Goal: Task Accomplishment & Management: Use online tool/utility

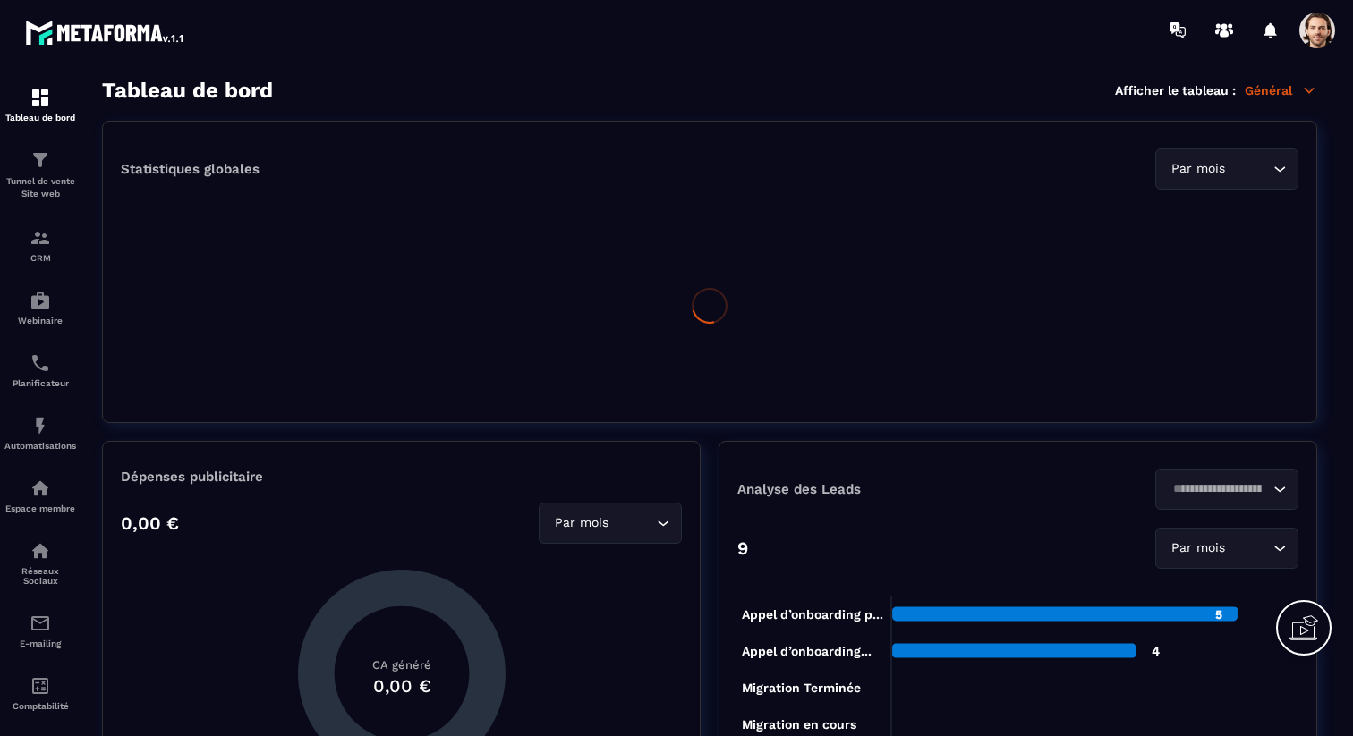
click at [1314, 41] on span at bounding box center [1317, 31] width 36 height 36
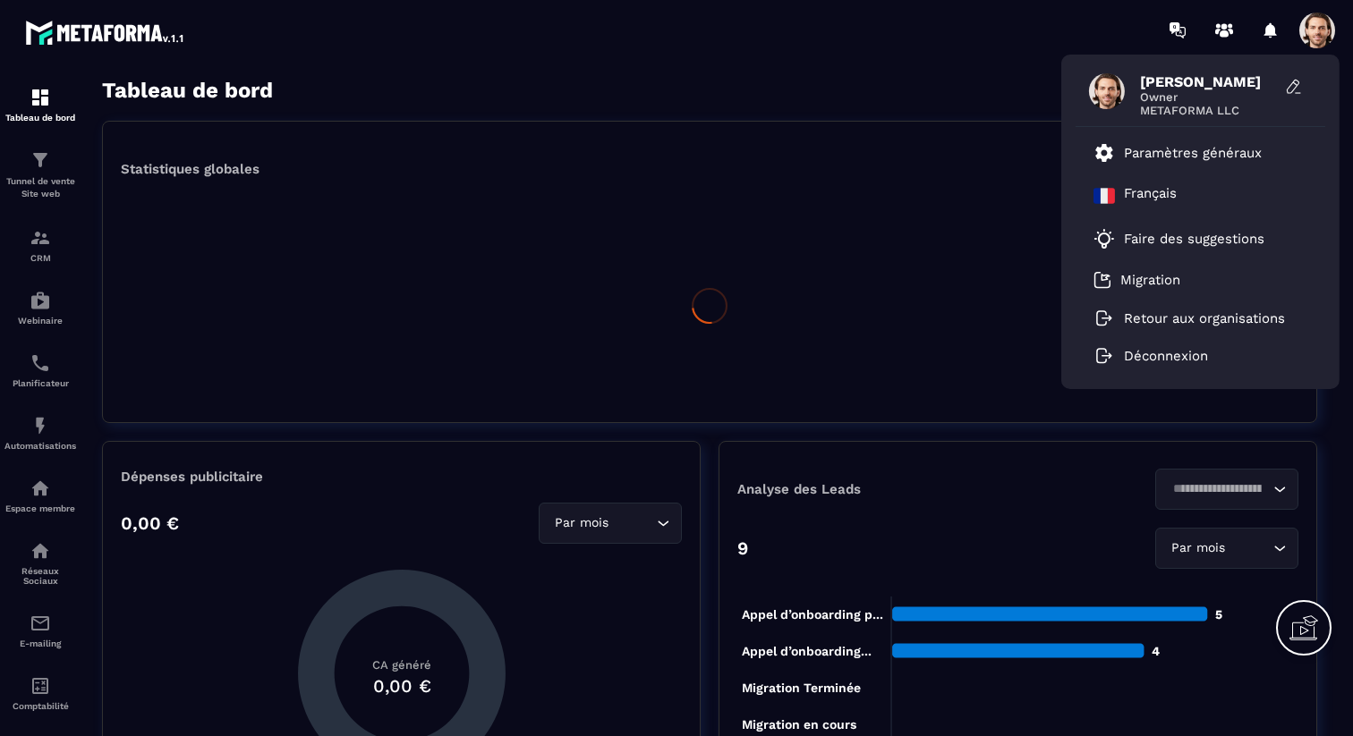
click at [831, 122] on div "Statistiques globales Par mois Loading..." at bounding box center [709, 272] width 1215 height 302
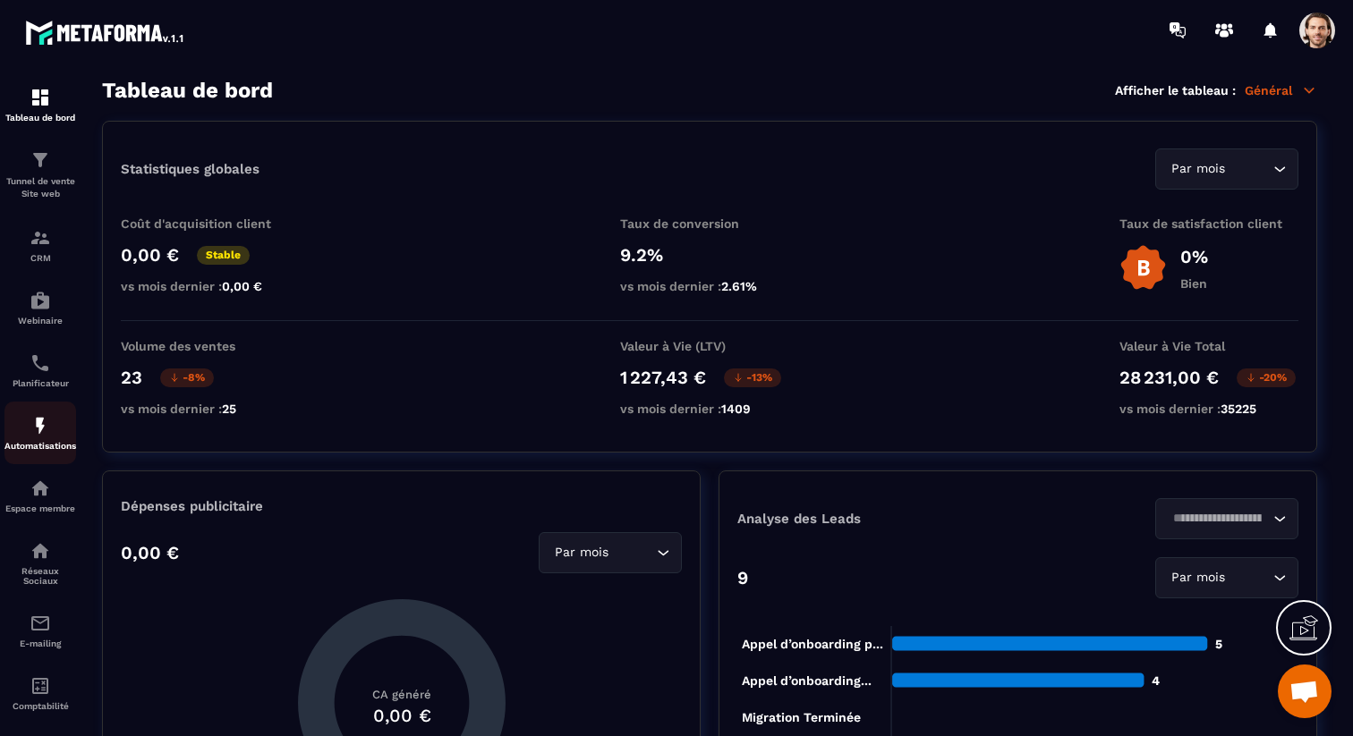
click at [64, 427] on div "Automatisations" at bounding box center [40, 433] width 72 height 36
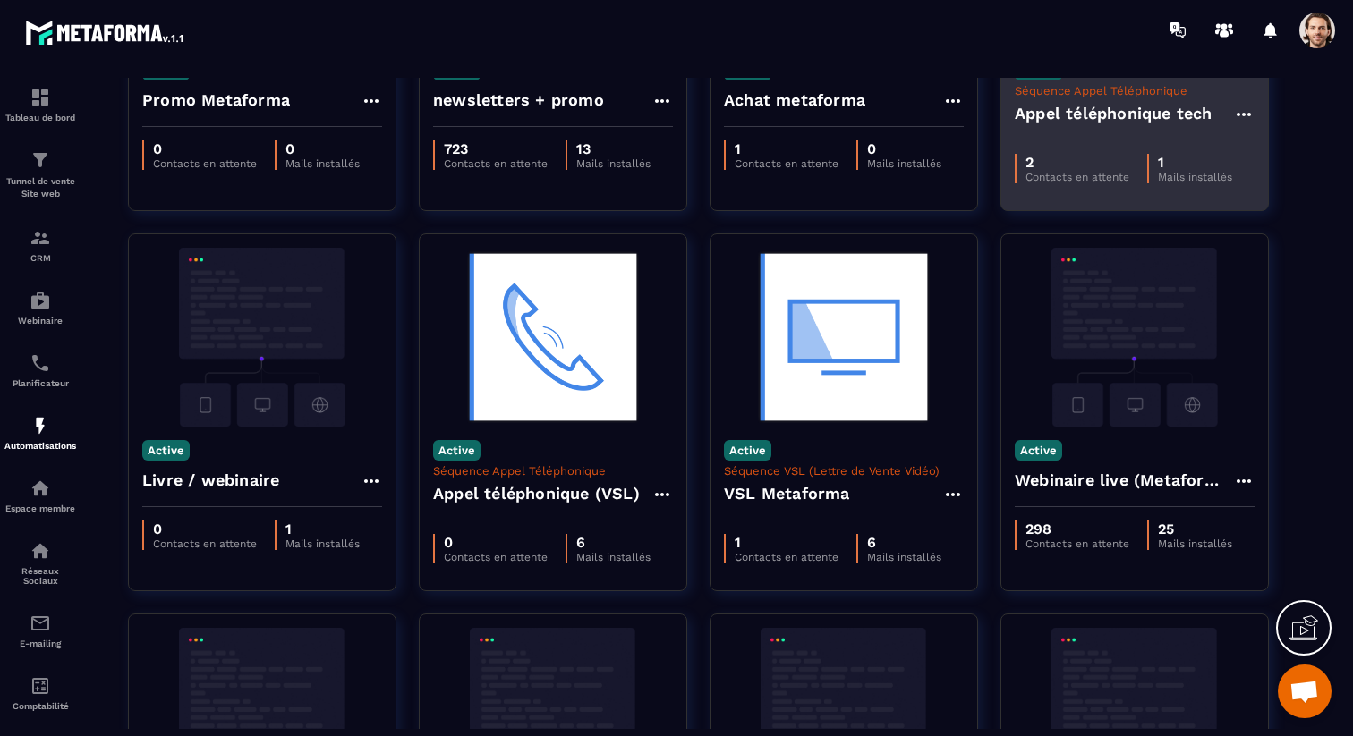
scroll to position [334, 0]
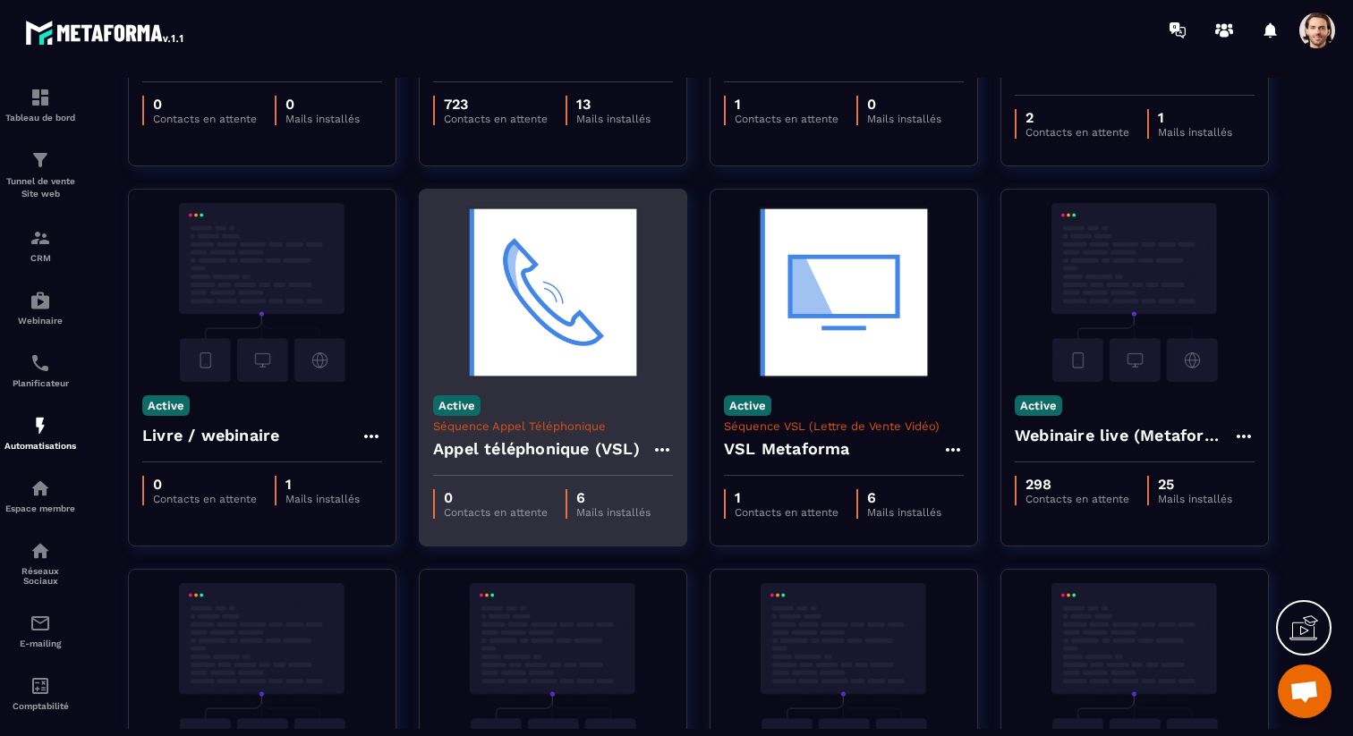
click at [477, 447] on h4 "Appel téléphonique (VSL)" at bounding box center [536, 449] width 207 height 25
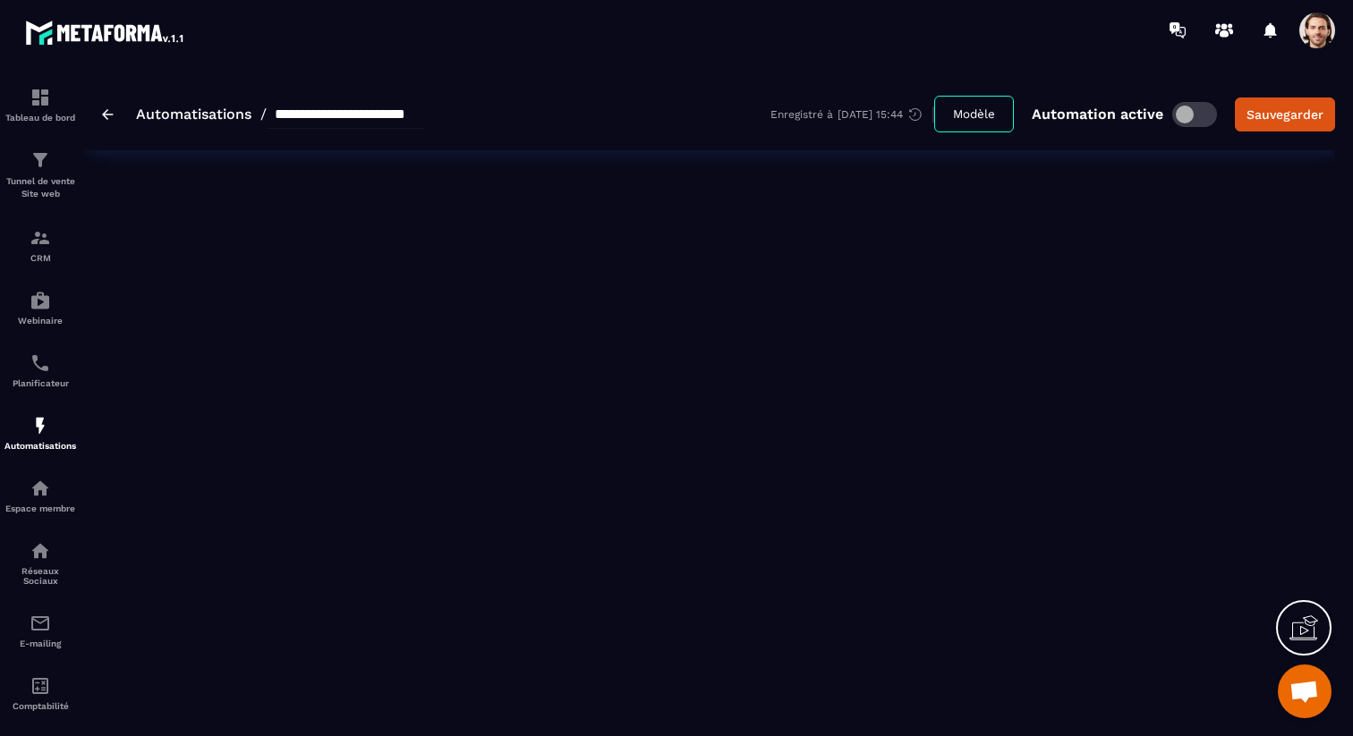
type input "**********"
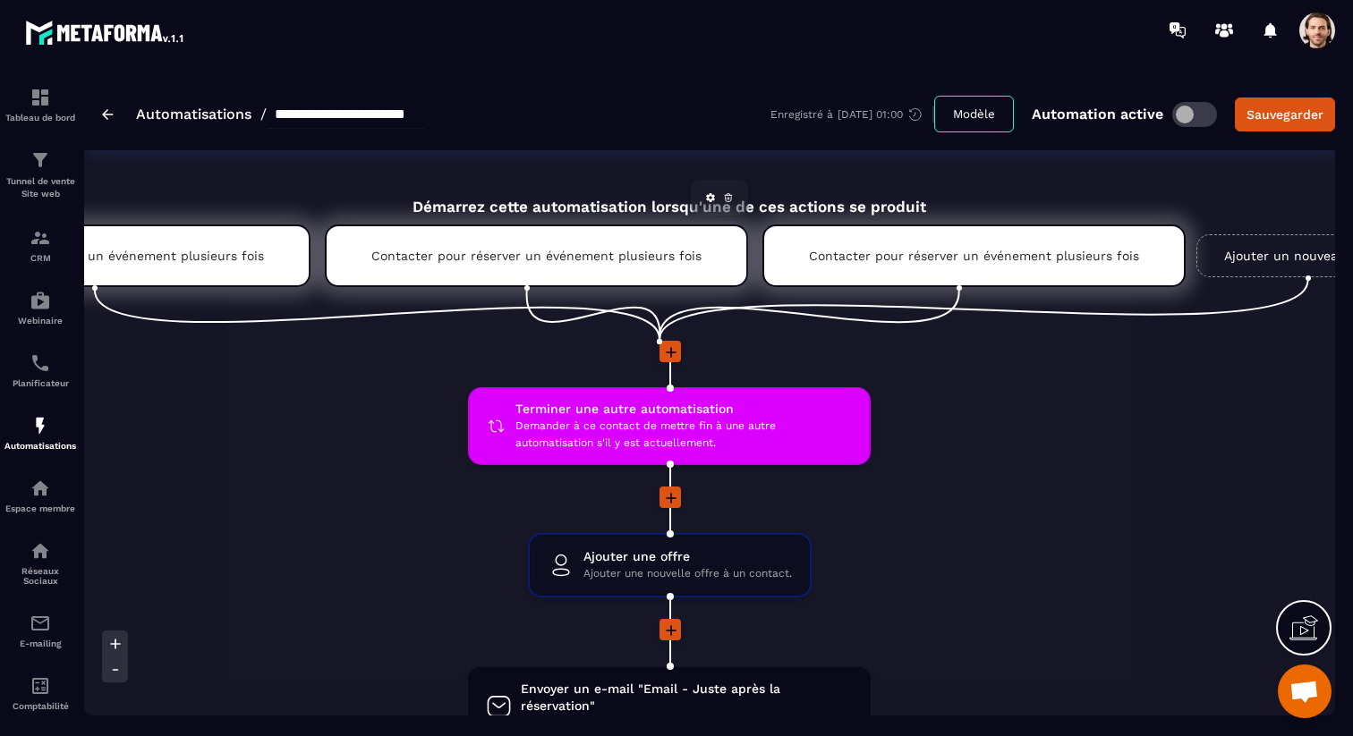
scroll to position [0, 383]
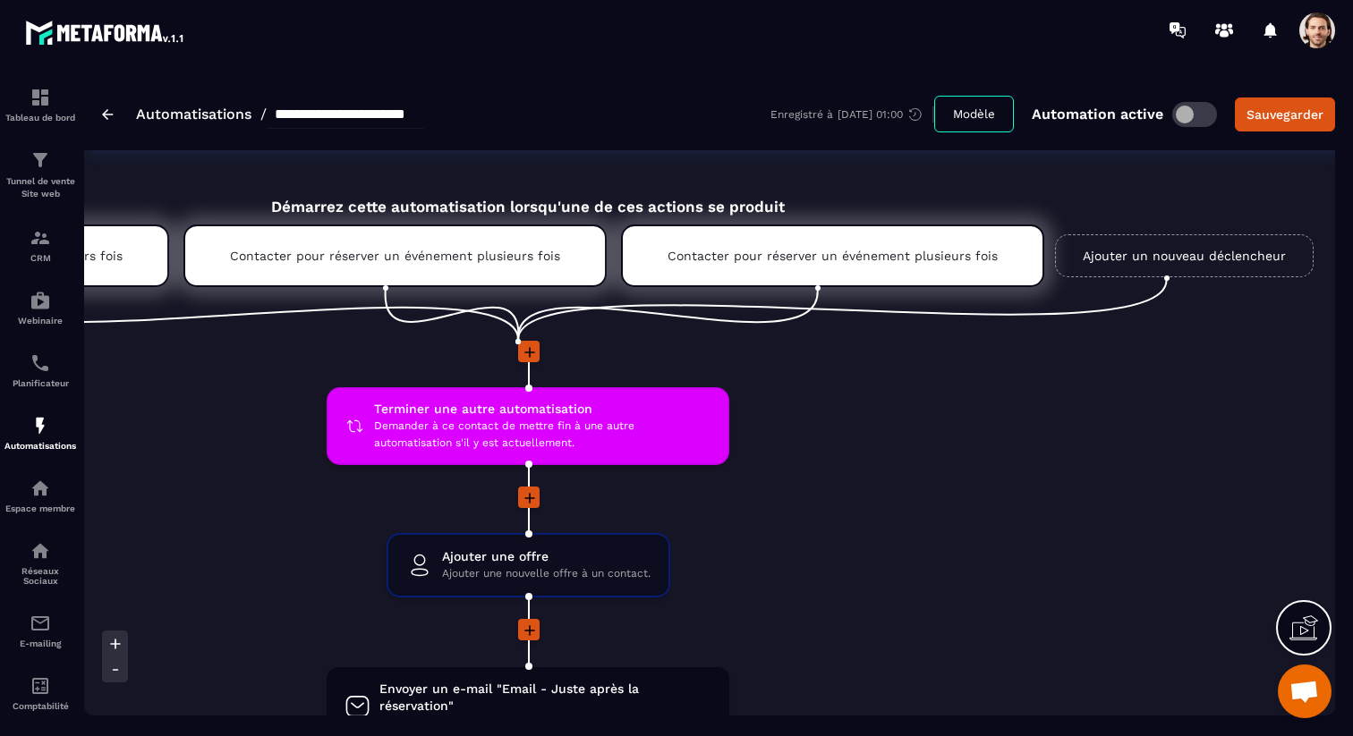
click at [1108, 266] on link "Ajouter un nouveau déclencheur" at bounding box center [1184, 255] width 259 height 43
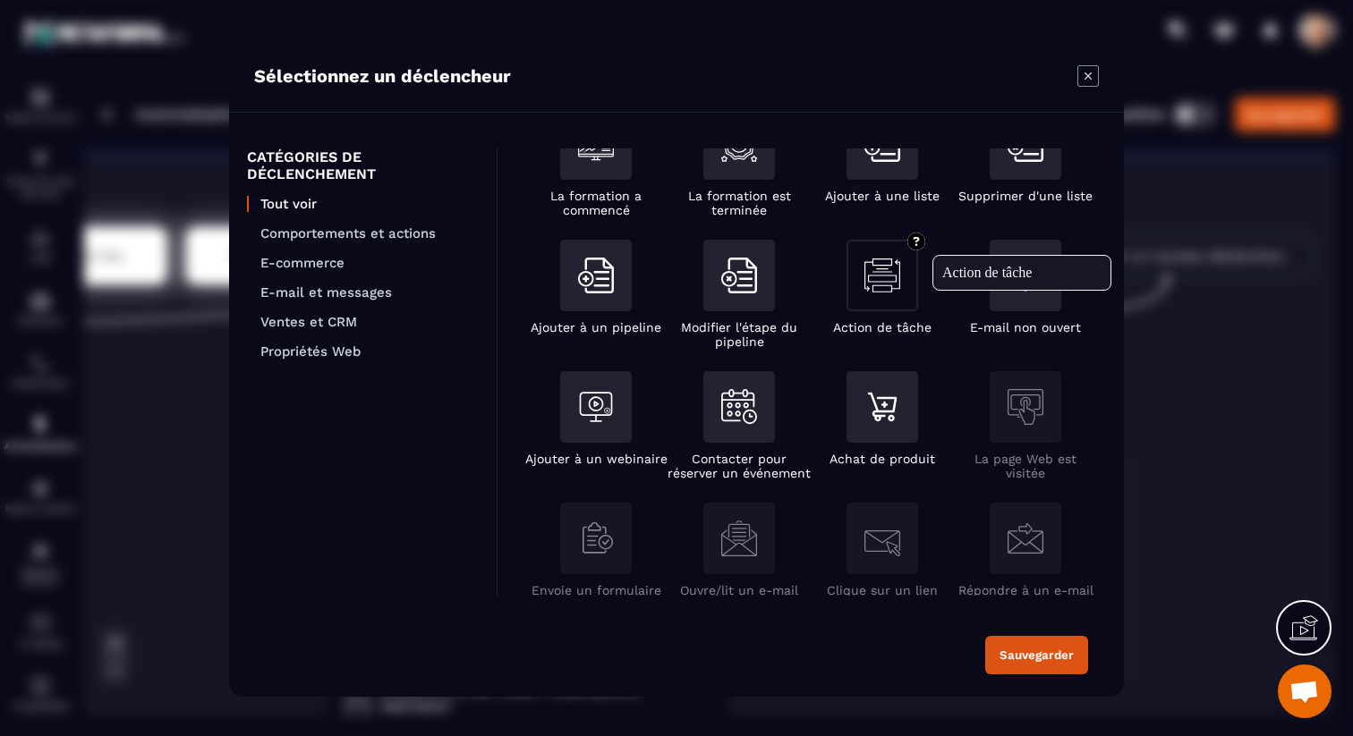
scroll to position [173, 0]
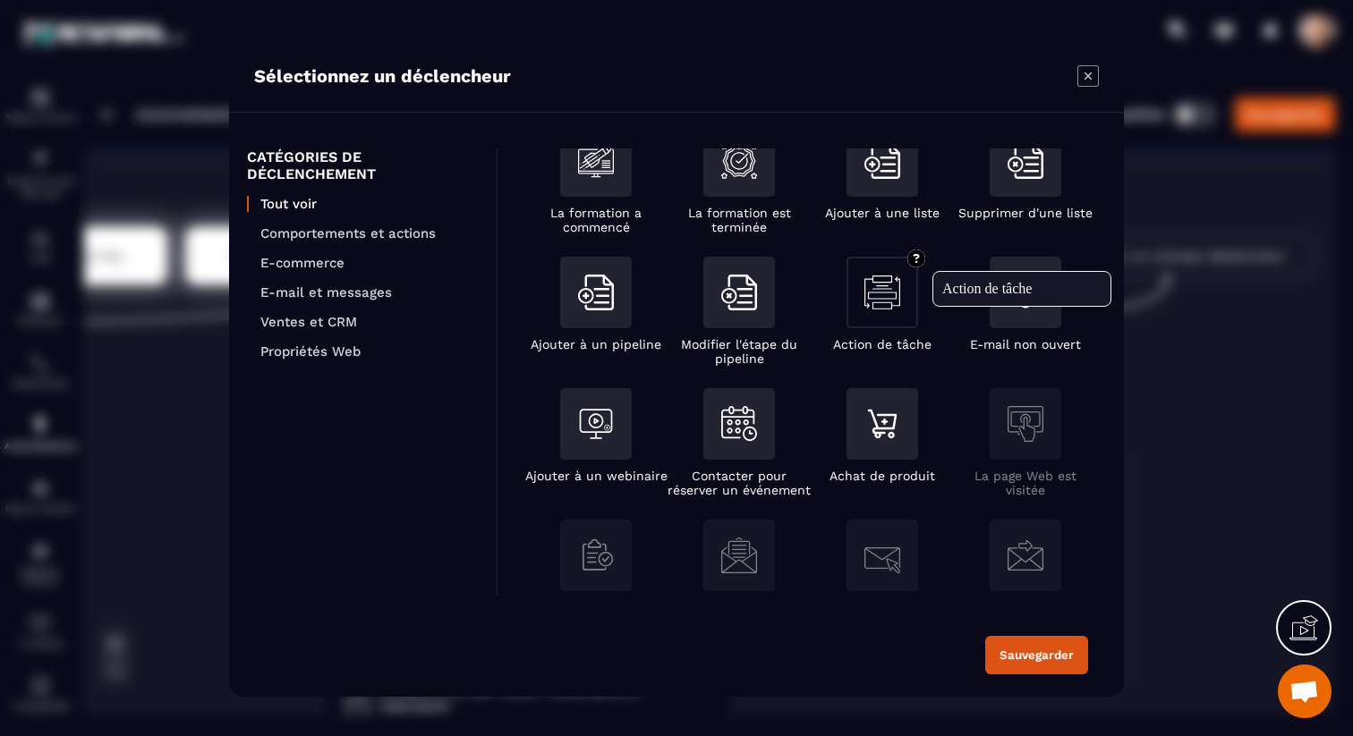
click at [884, 301] on img "Modal window" at bounding box center [882, 293] width 36 height 36
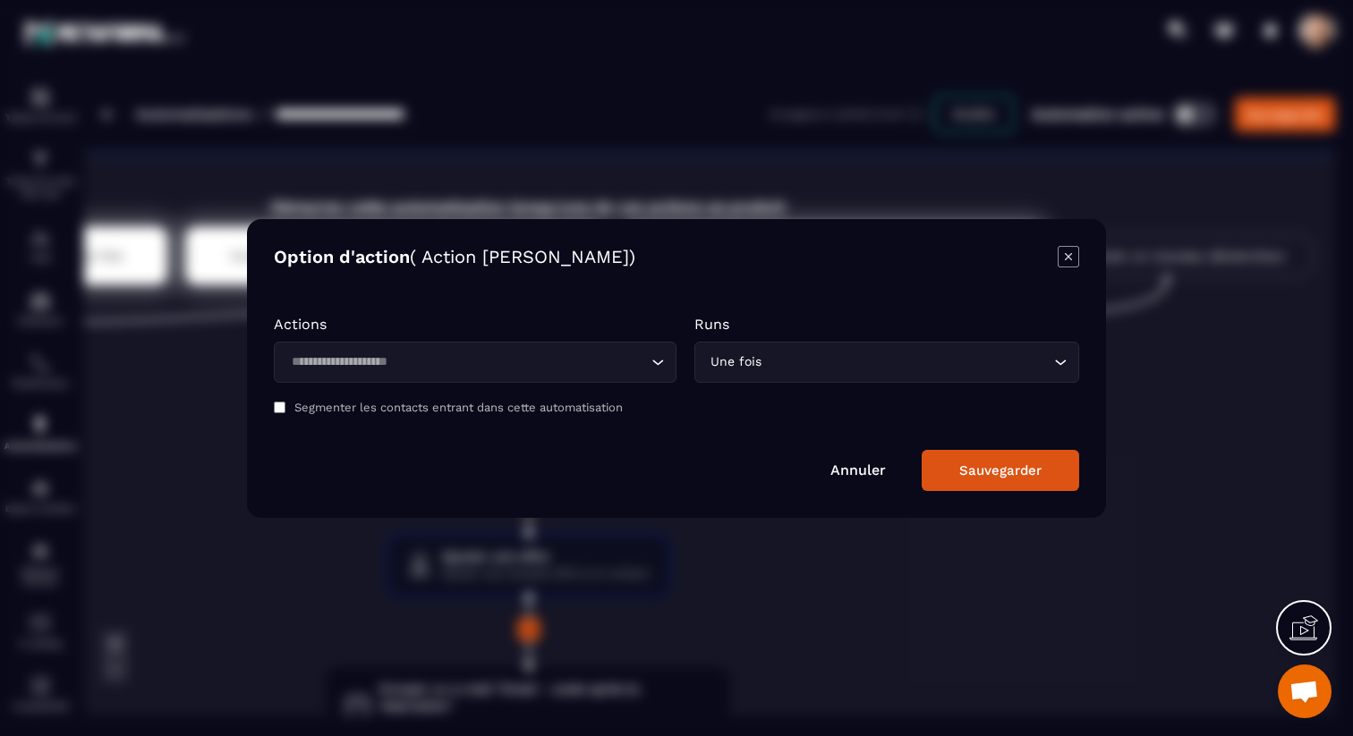
click at [522, 367] on input "Search for option" at bounding box center [465, 362] width 361 height 20
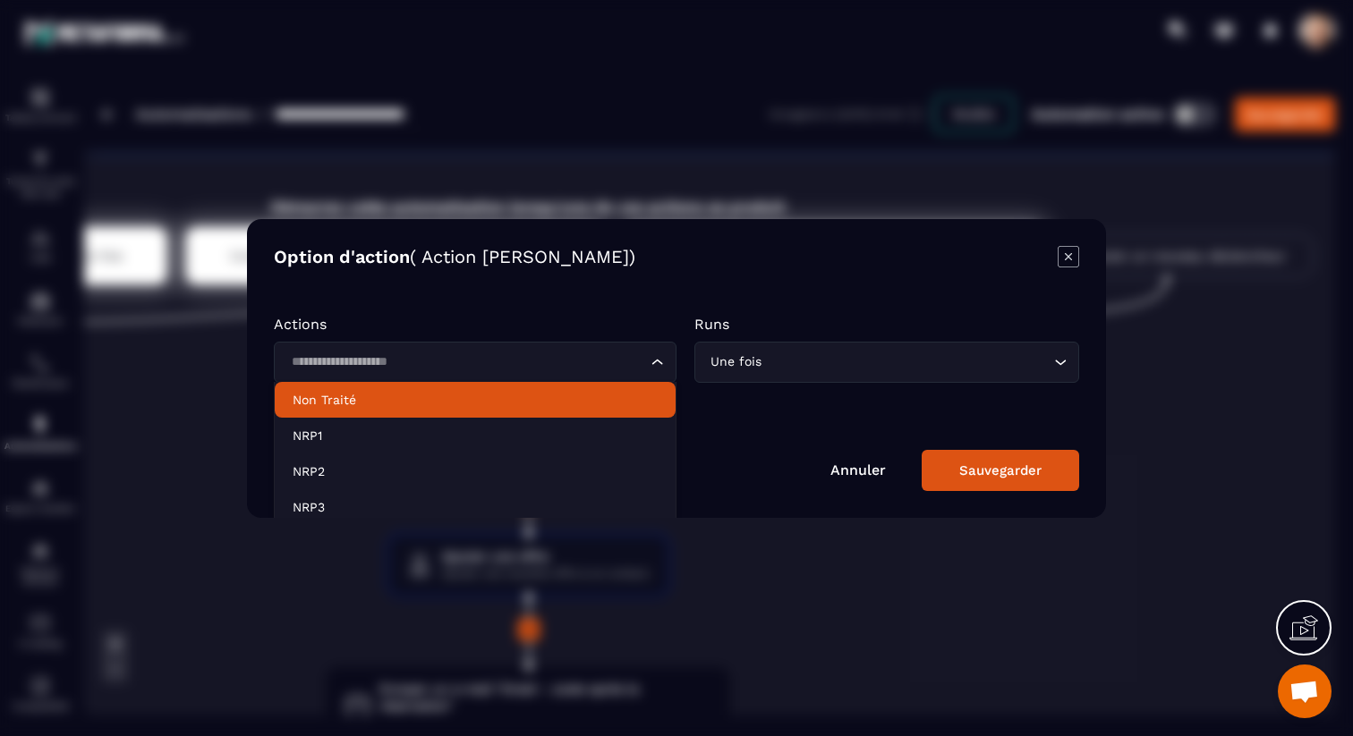
click at [523, 321] on p "Actions" at bounding box center [475, 324] width 403 height 17
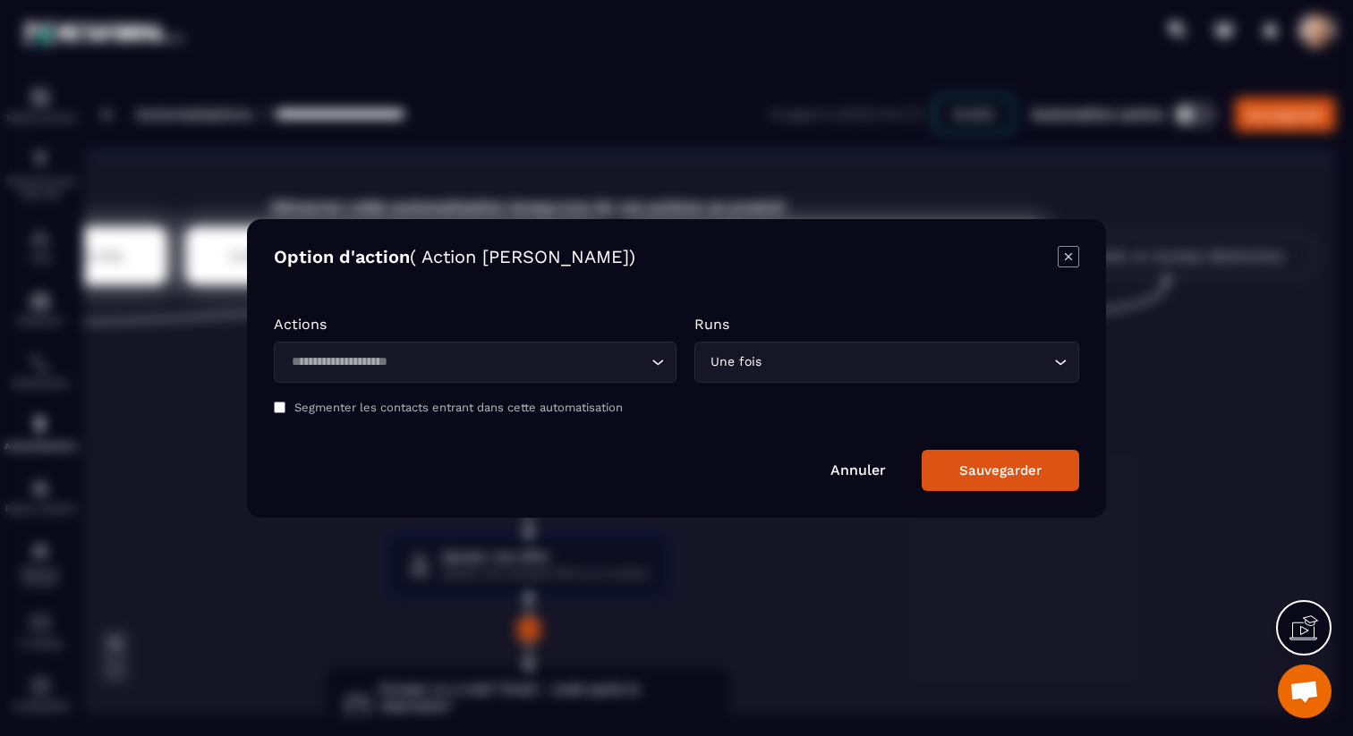
click at [505, 363] on input "Search for option" at bounding box center [465, 362] width 361 height 20
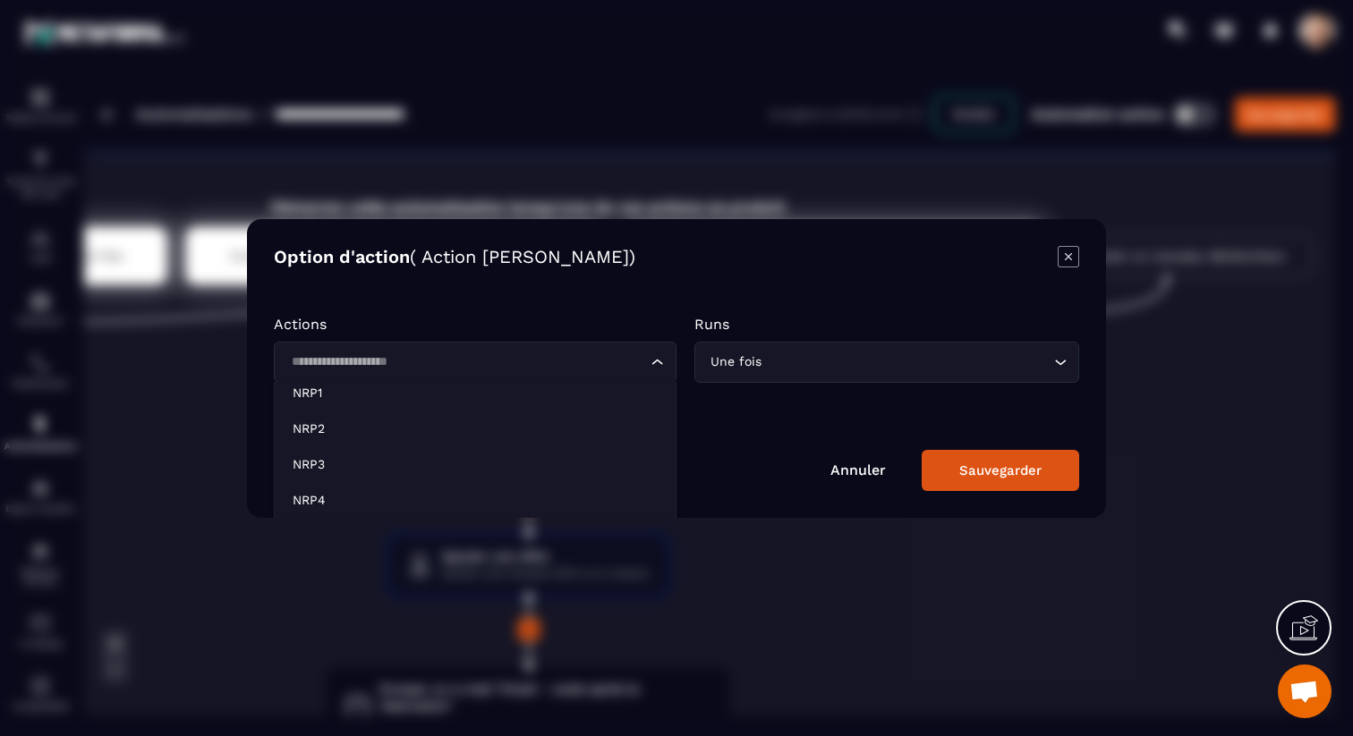
scroll to position [0, 0]
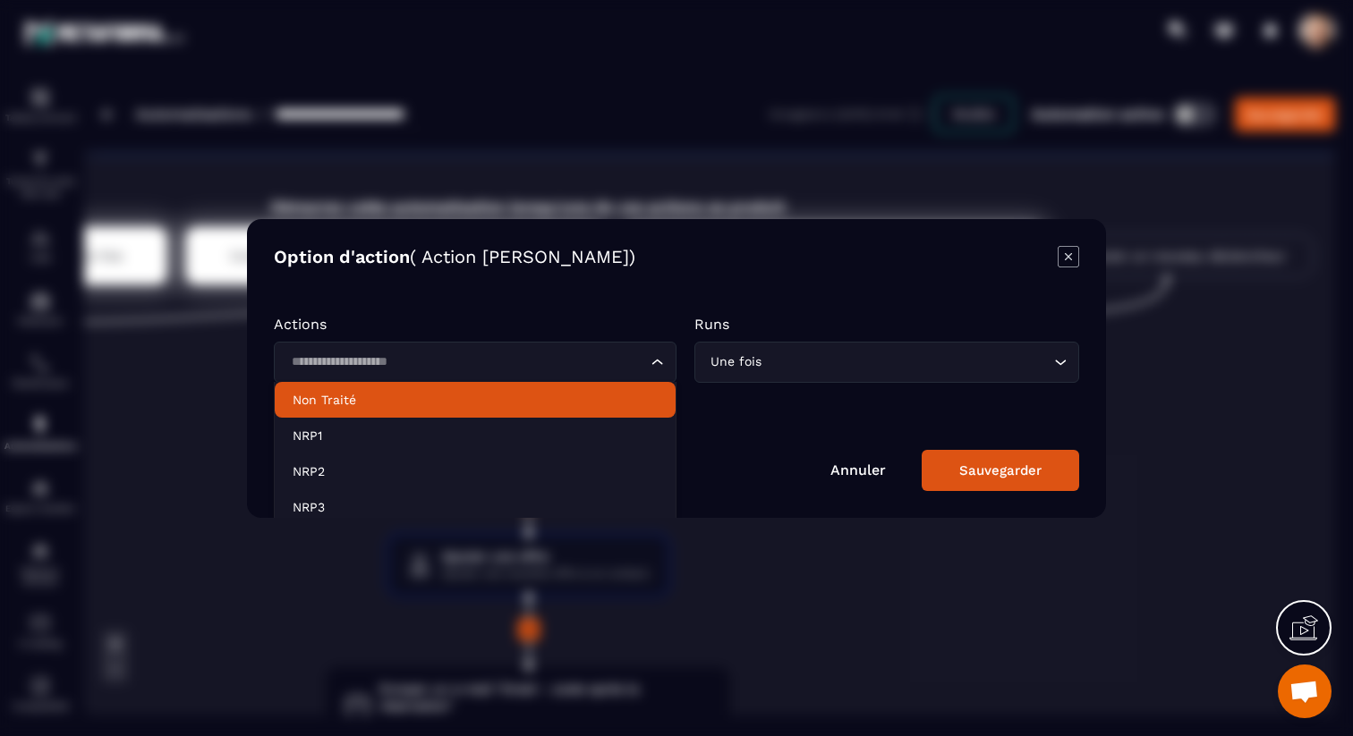
click at [544, 312] on form "Actions Loading... Non Traité NRP1 NRP2 NRP3 NRP4 NRP5 No show R1 R2 R3 Traité …" at bounding box center [676, 394] width 805 height 193
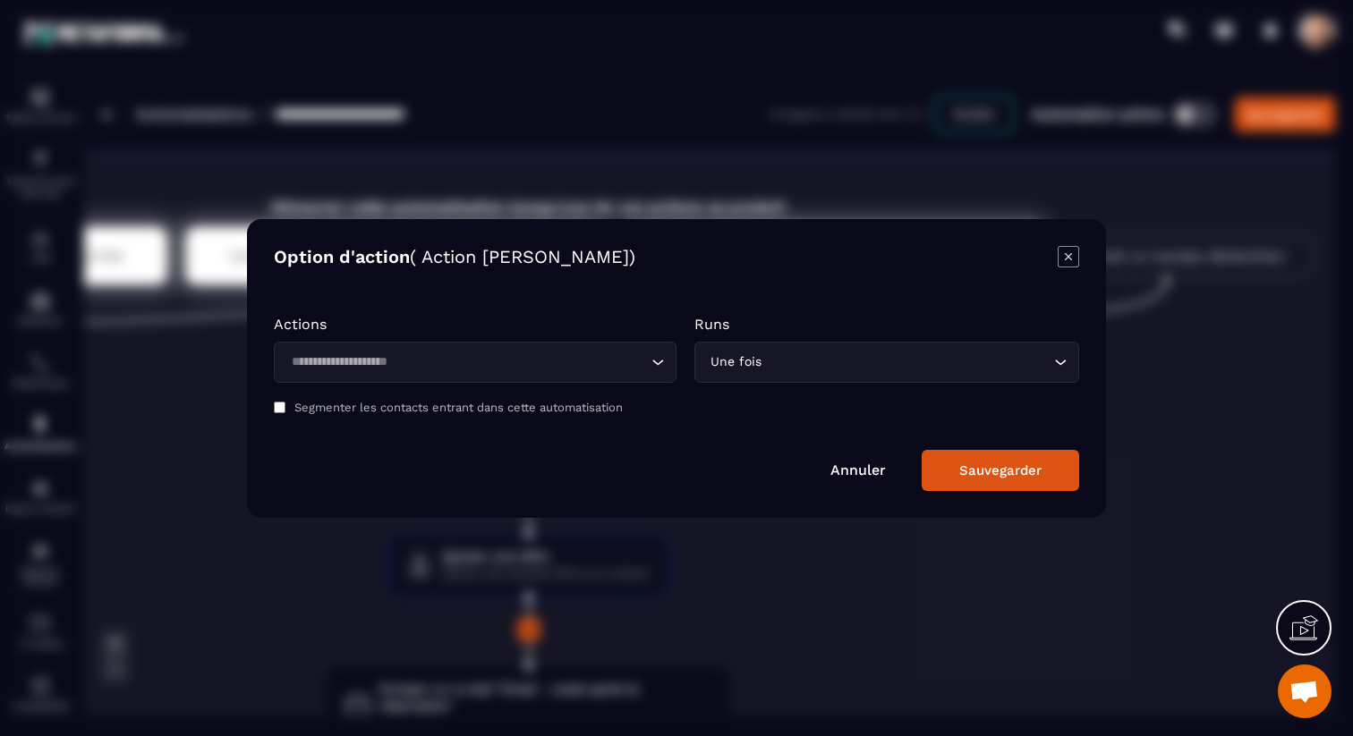
click at [1068, 244] on div "Option d'action ( Action [PERSON_NAME]) Actions Loading... Runs Une fois Loadin…" at bounding box center [676, 368] width 859 height 299
click at [1068, 250] on icon "Modal window" at bounding box center [1067, 256] width 21 height 21
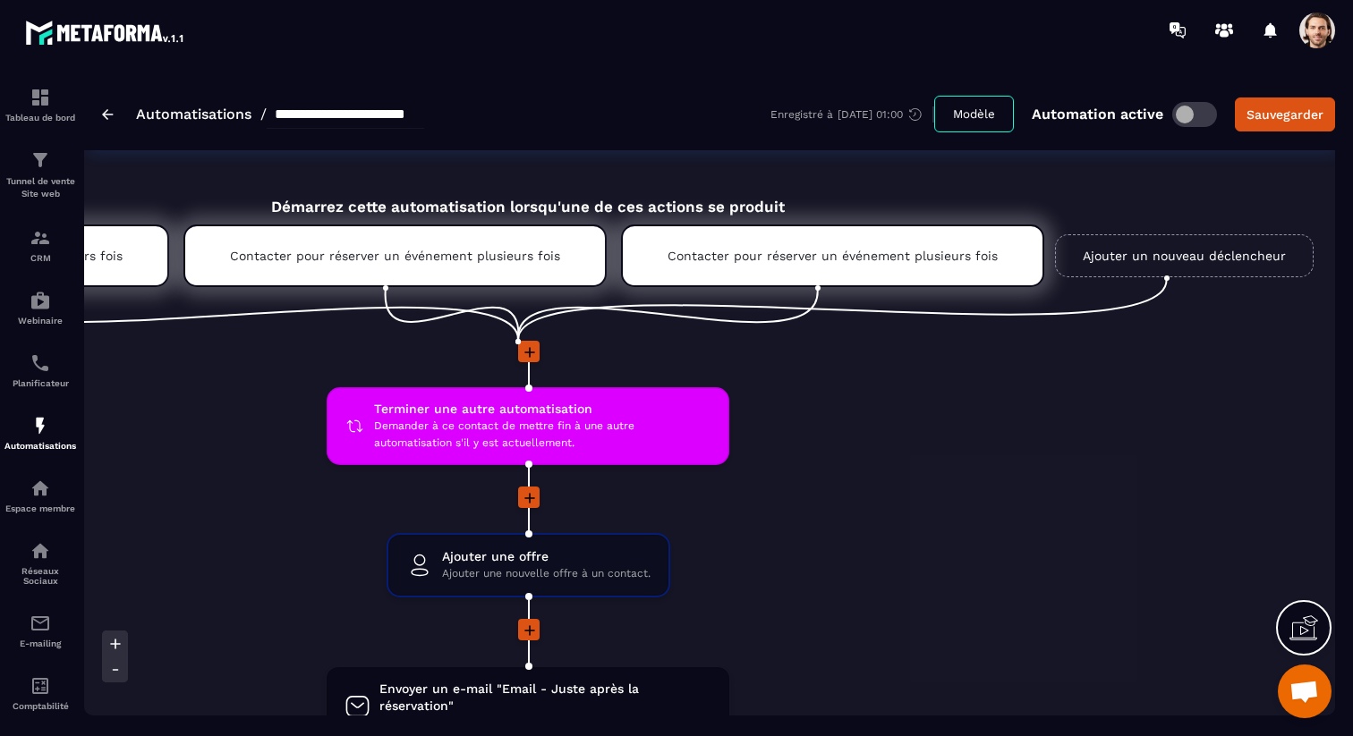
click at [528, 350] on icon at bounding box center [530, 353] width 18 height 18
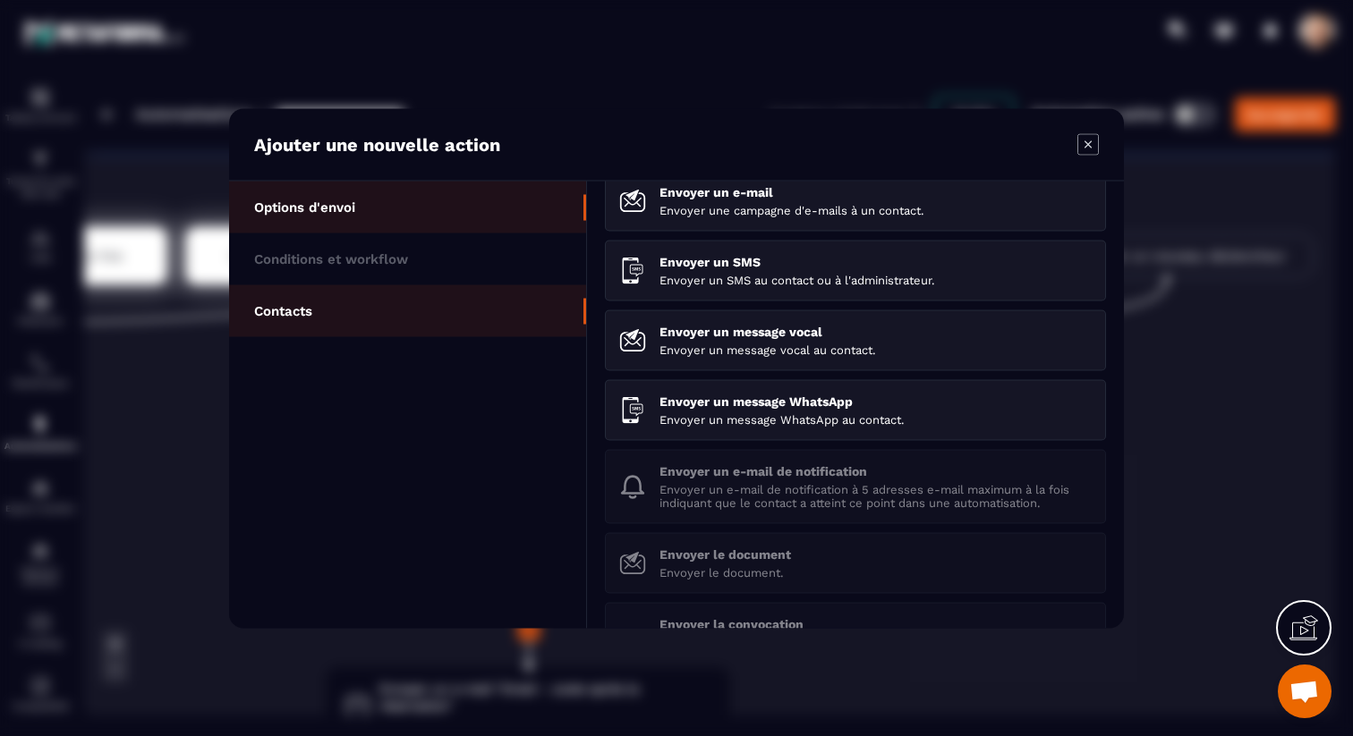
scroll to position [26, 0]
click at [326, 293] on li "Contacts" at bounding box center [407, 310] width 357 height 52
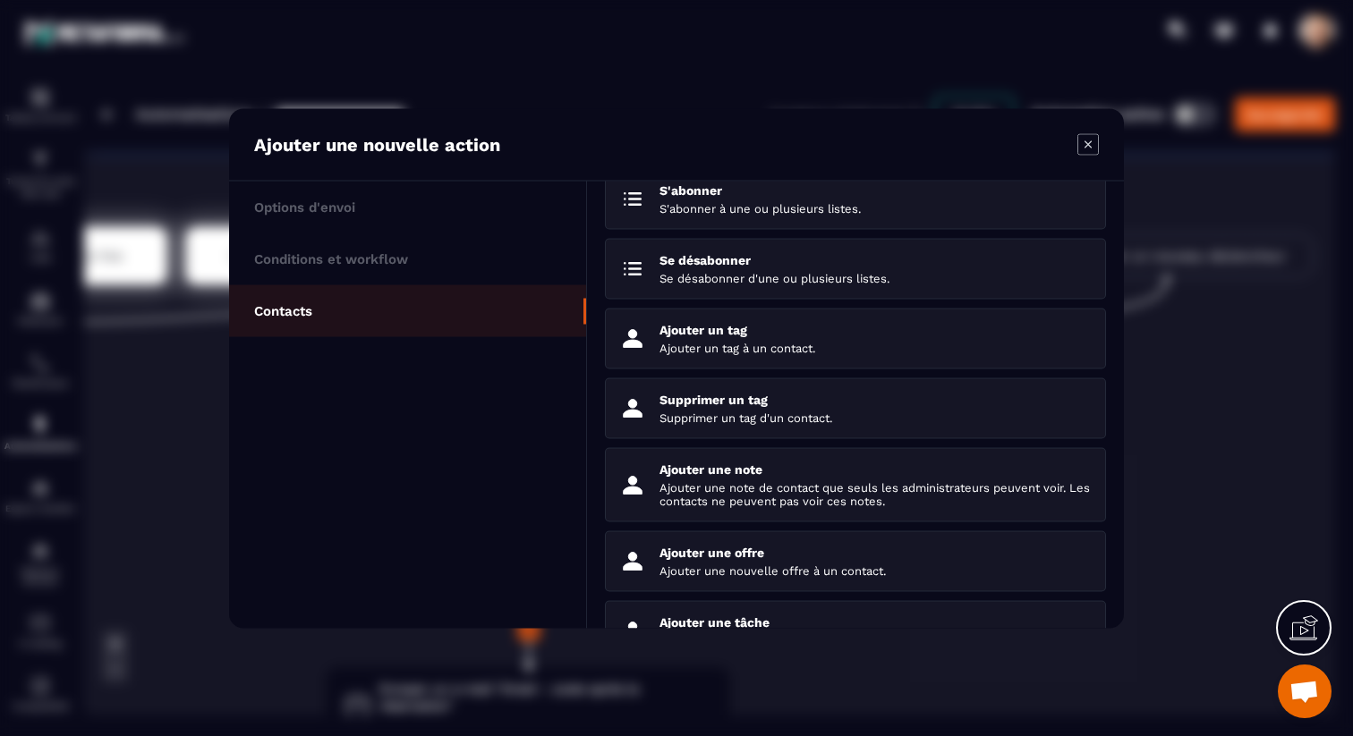
scroll to position [155, 0]
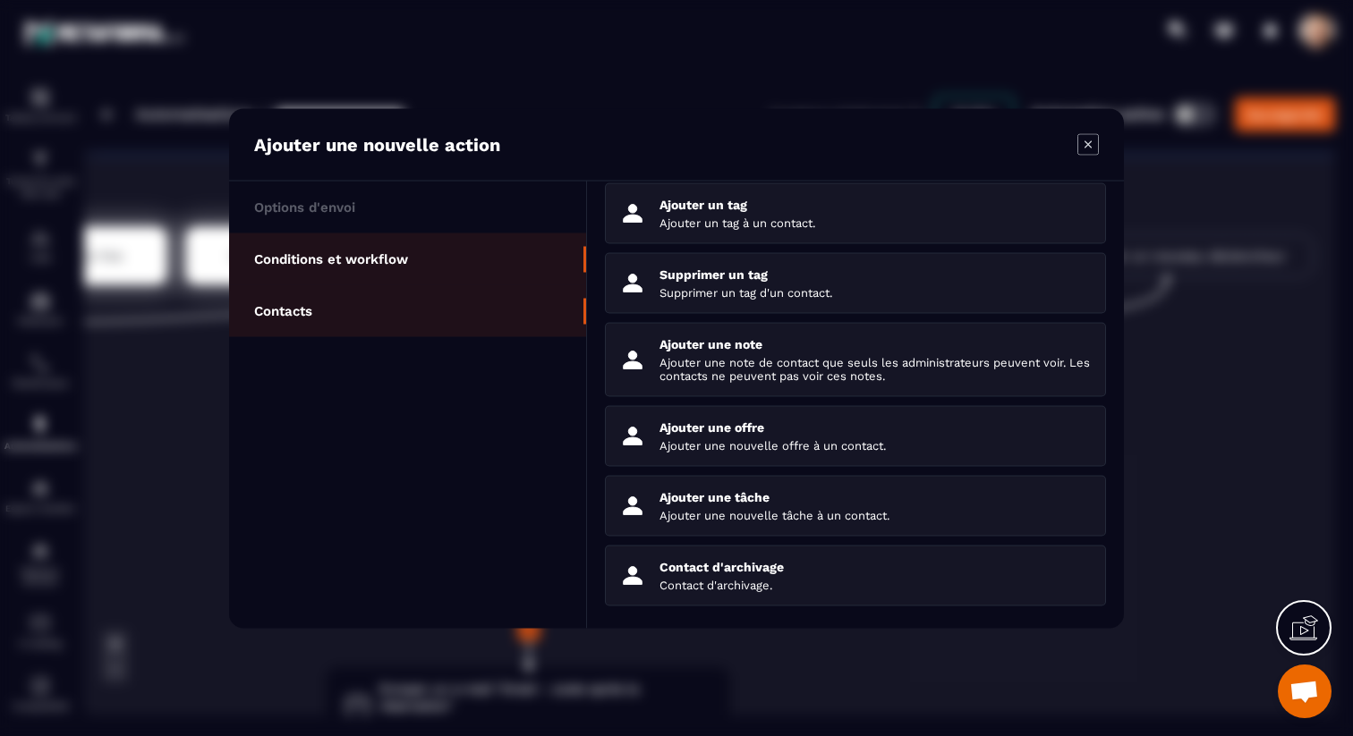
click at [488, 265] on li "Conditions et workflow" at bounding box center [407, 259] width 357 height 52
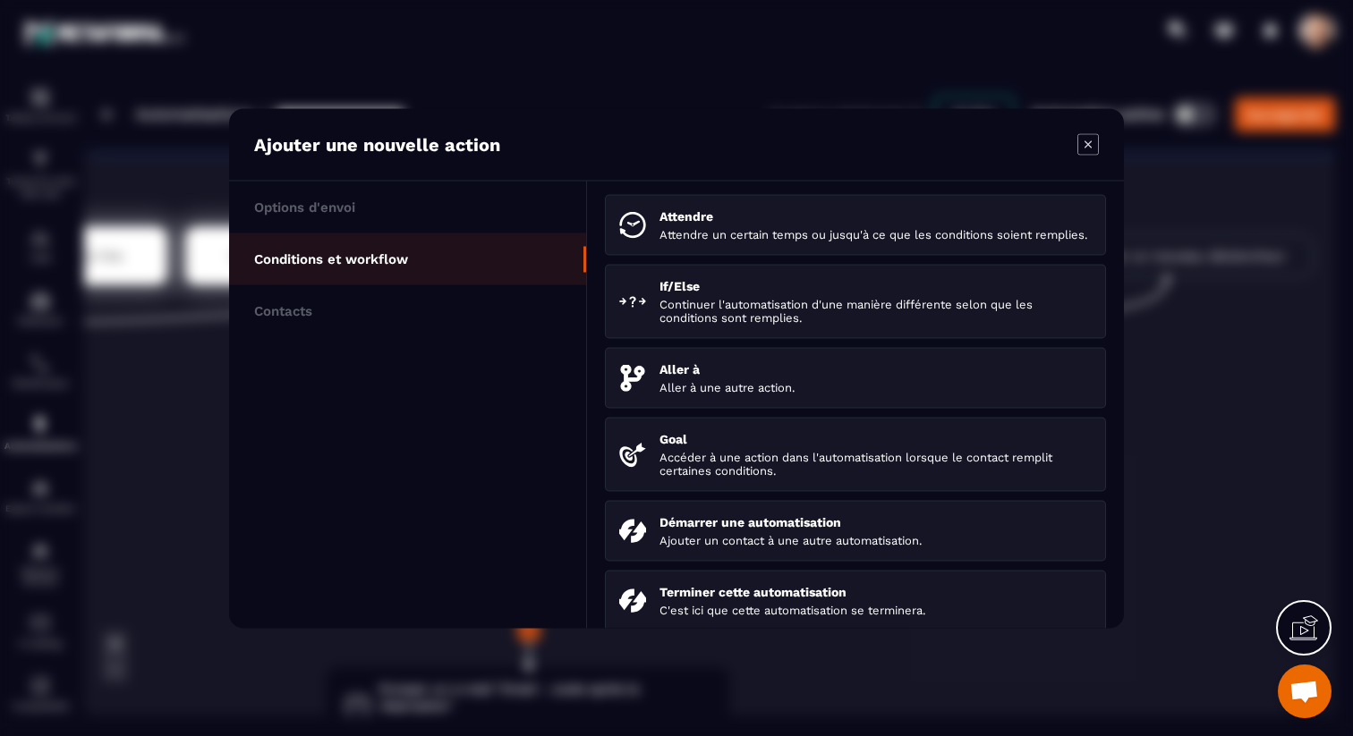
scroll to position [195, 0]
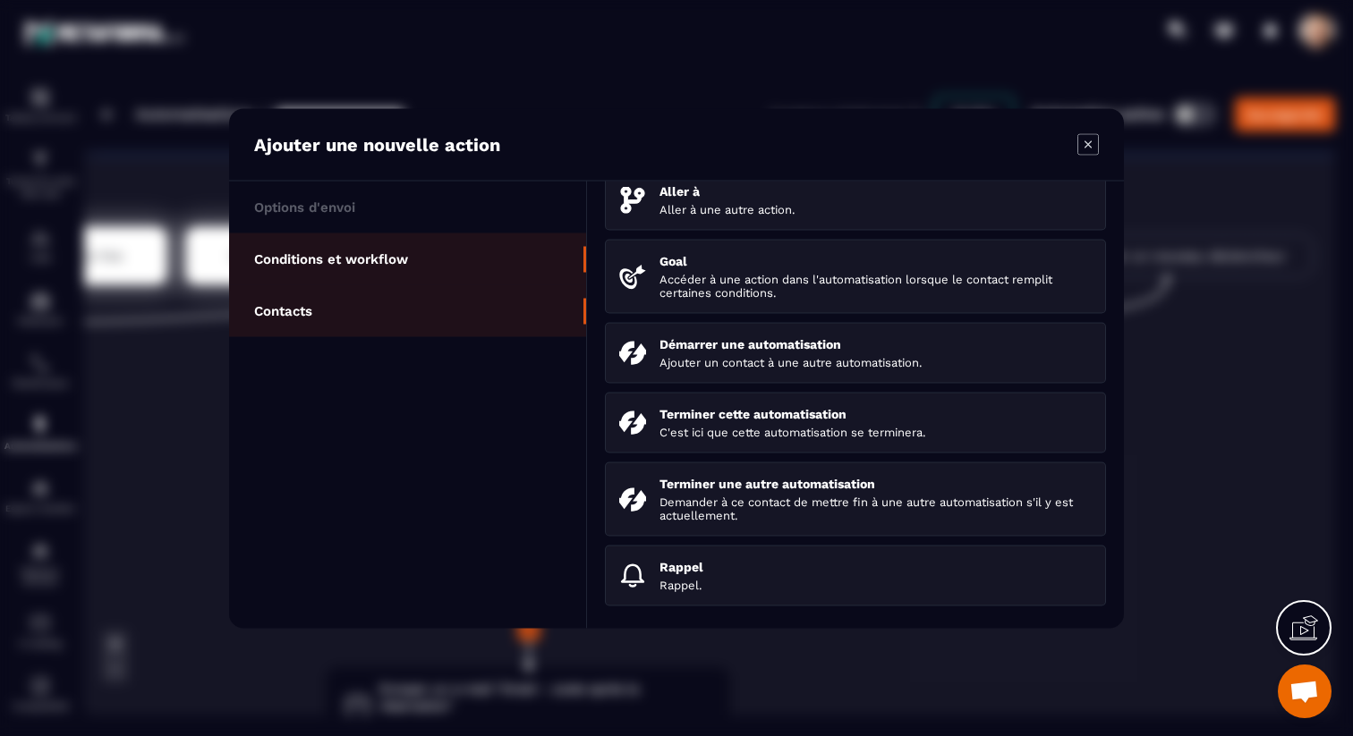
click at [400, 321] on li "Contacts" at bounding box center [407, 310] width 357 height 52
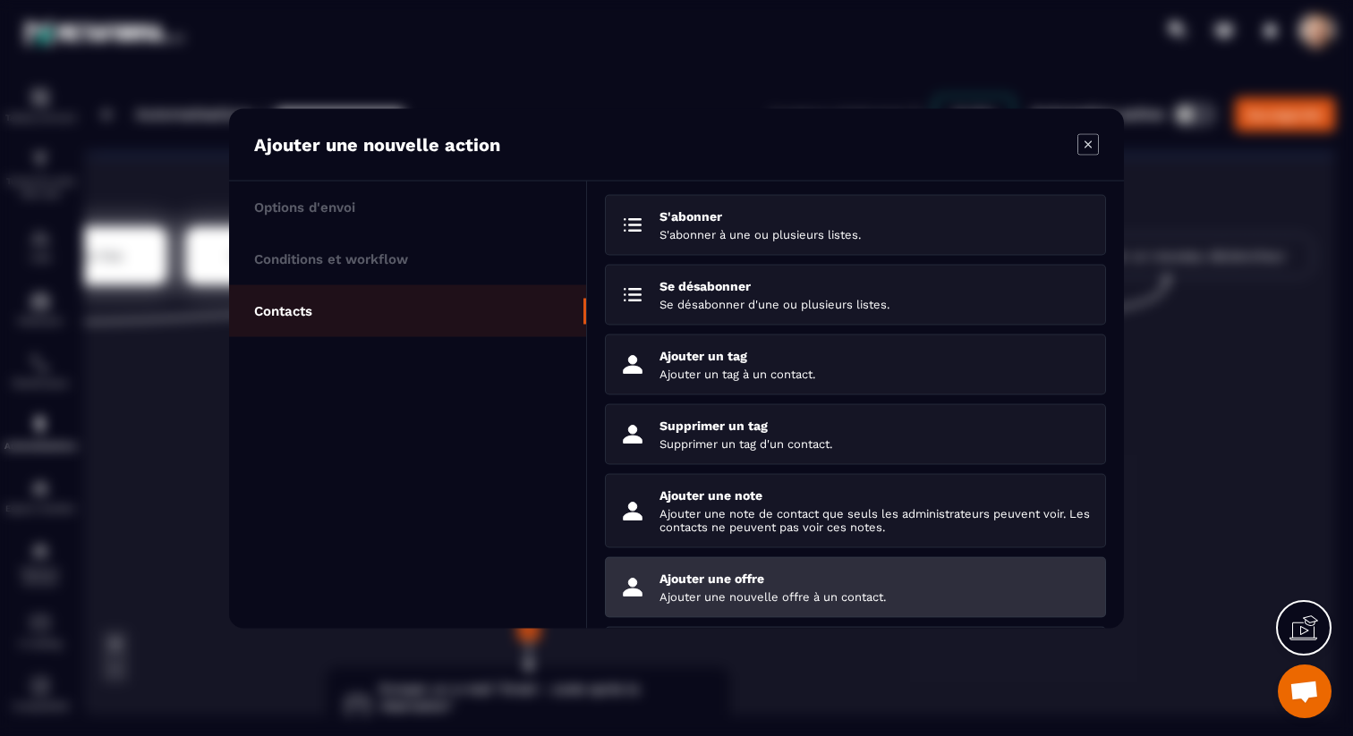
scroll to position [155, 0]
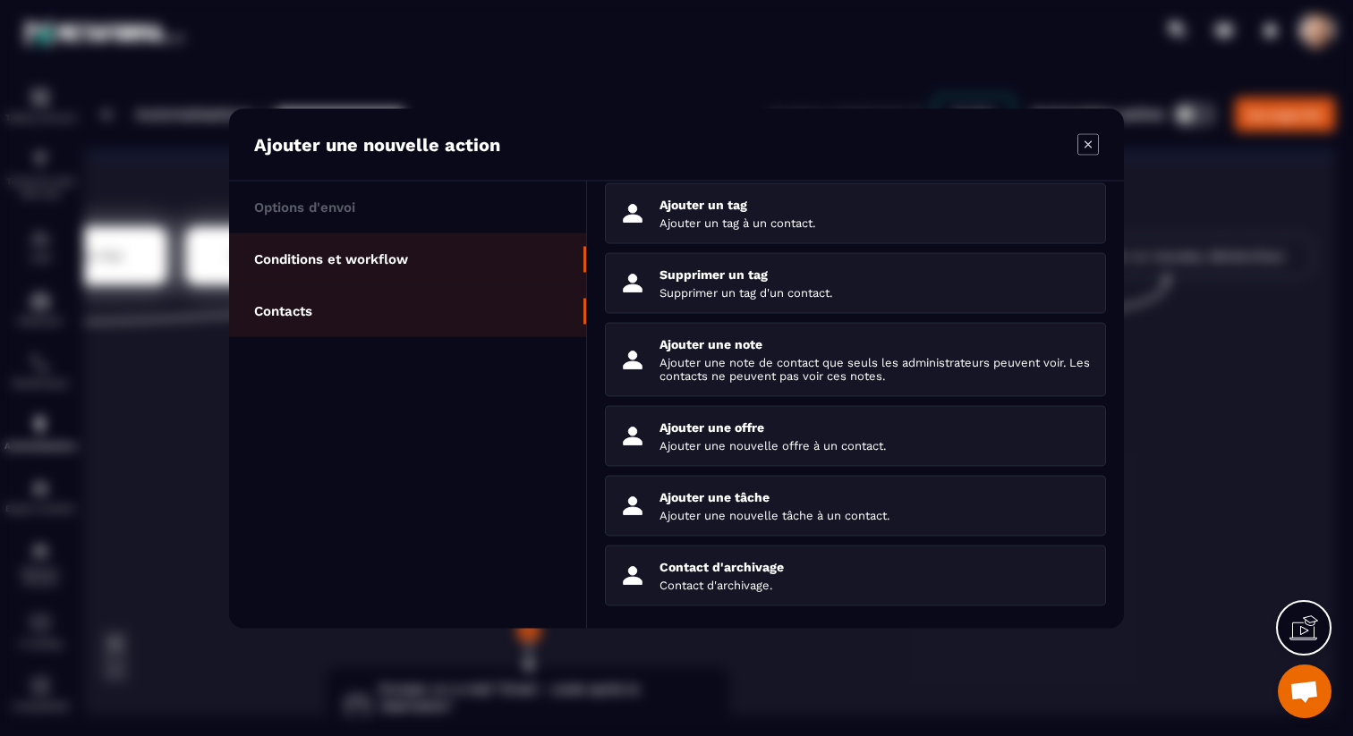
click at [420, 256] on li "Conditions et workflow" at bounding box center [407, 259] width 357 height 52
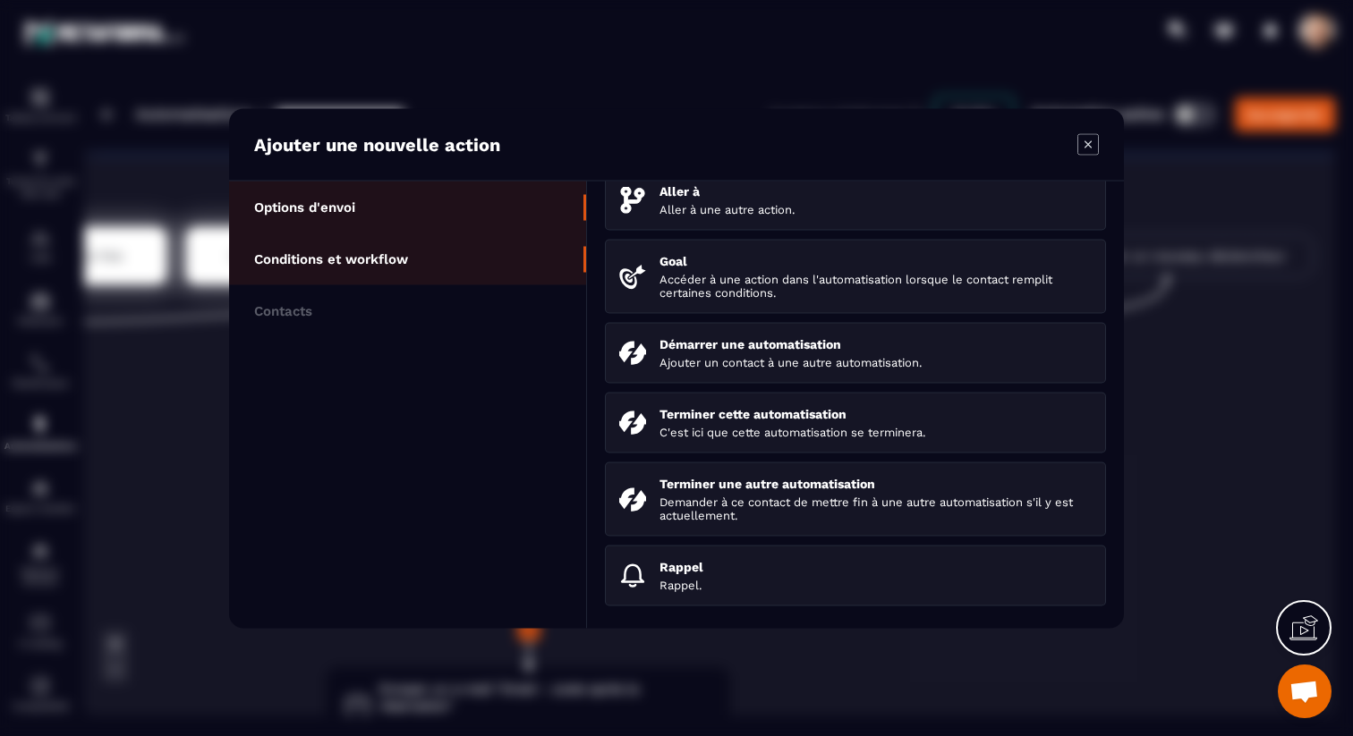
click at [413, 193] on li "Options d'envoi" at bounding box center [407, 207] width 357 height 52
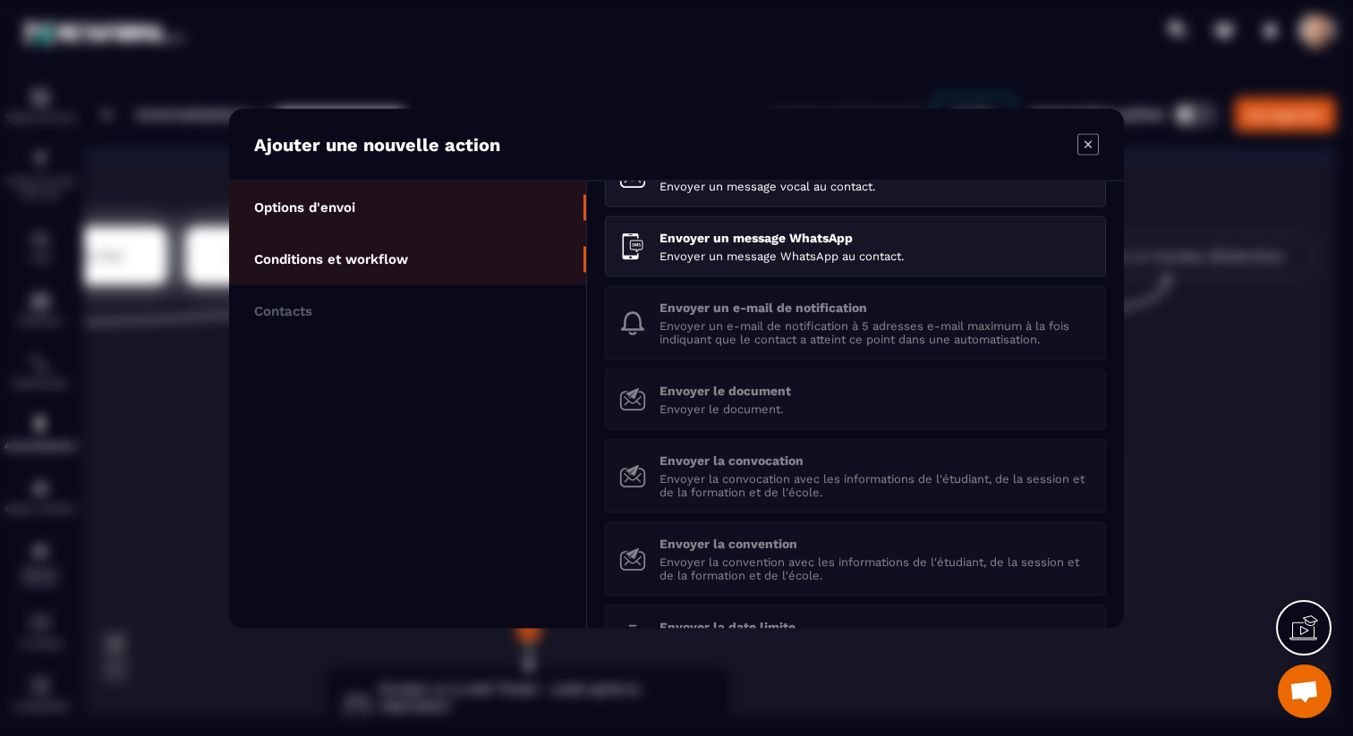
click at [445, 252] on li "Conditions et workflow" at bounding box center [407, 259] width 357 height 52
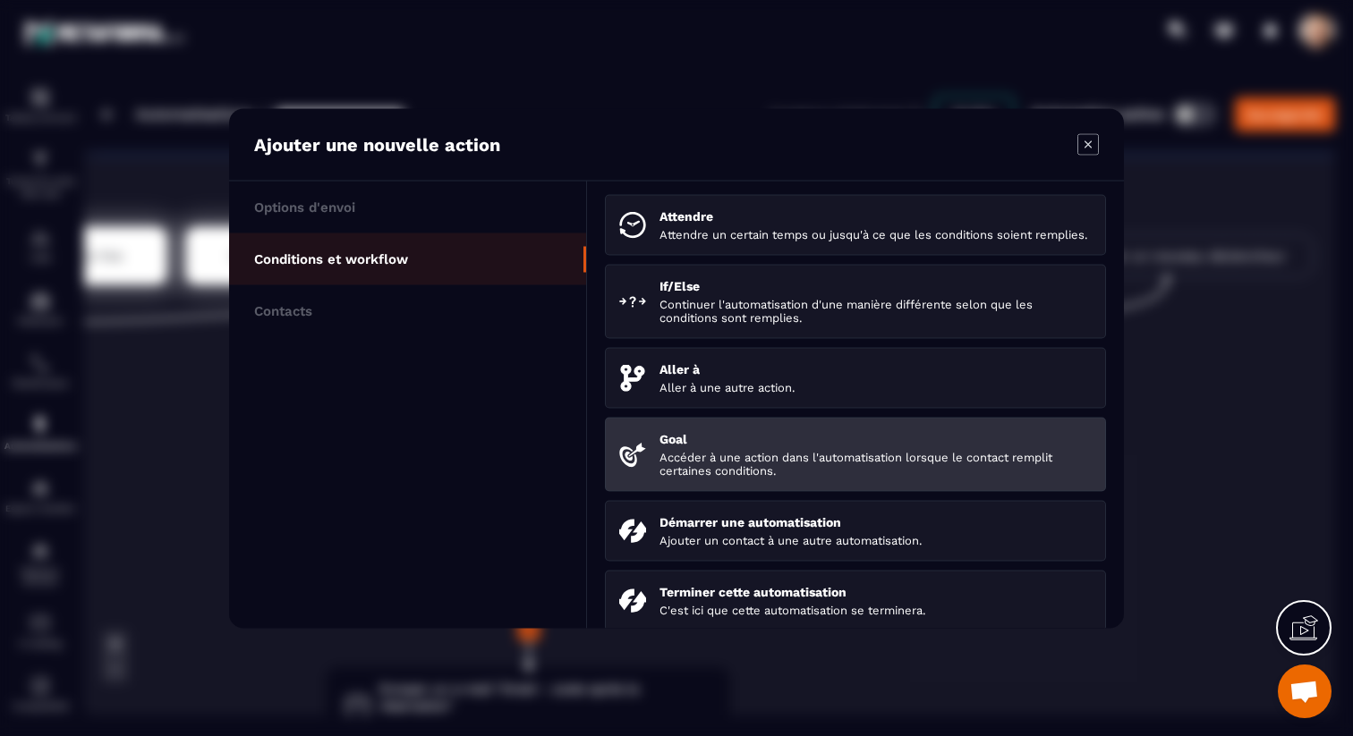
scroll to position [195, 0]
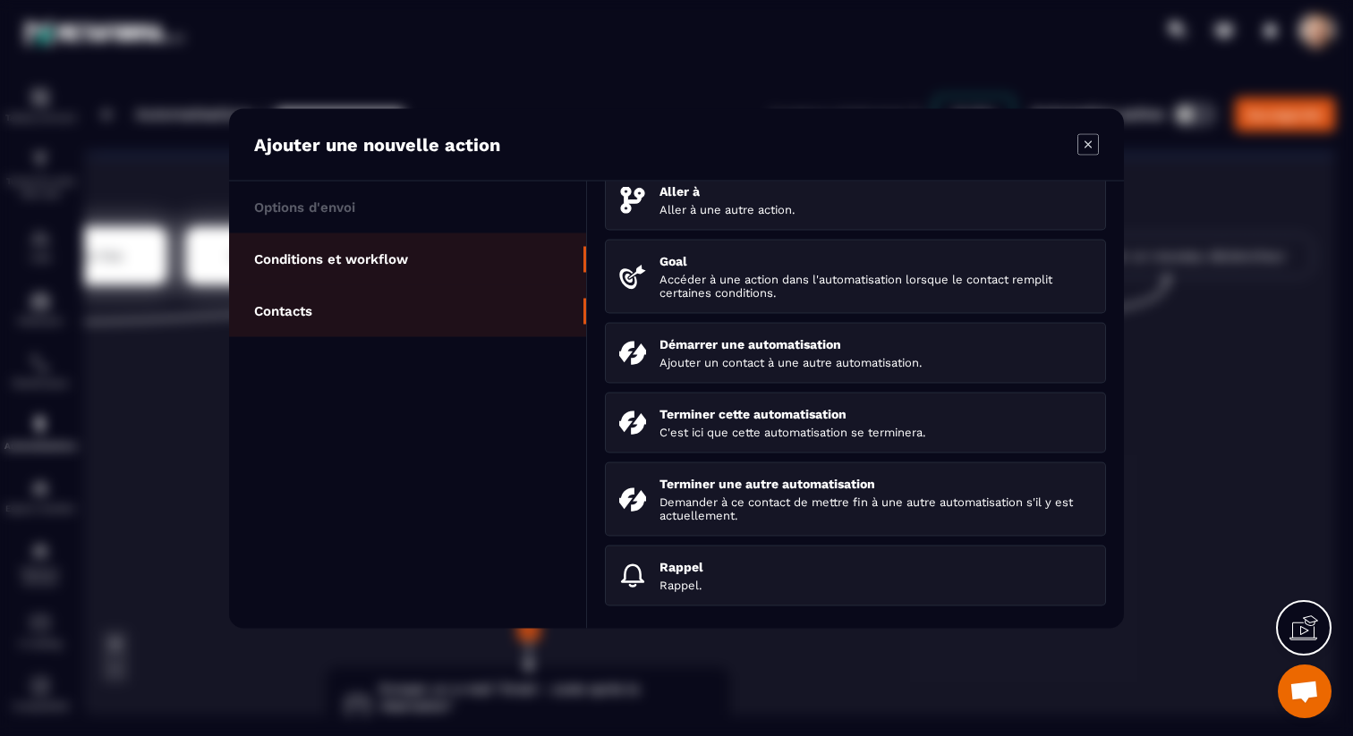
click at [378, 305] on li "Contacts" at bounding box center [407, 310] width 357 height 52
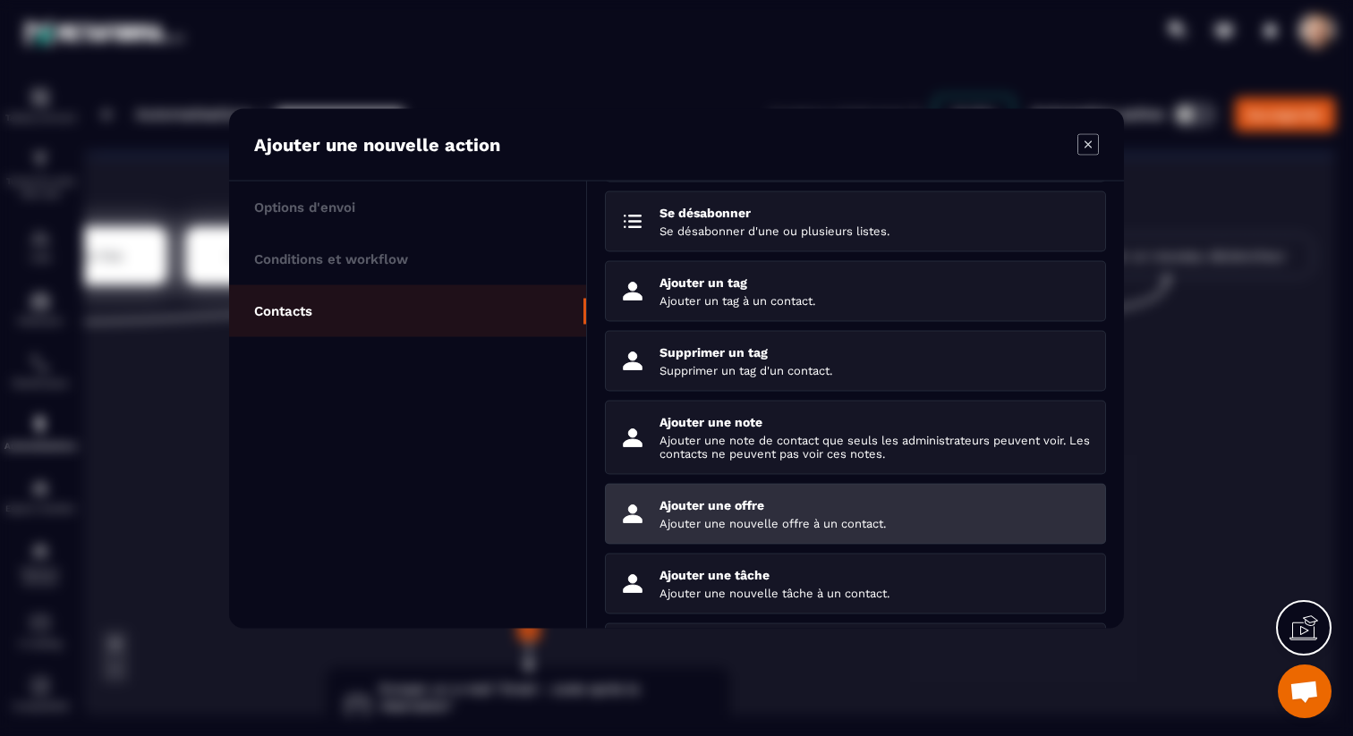
scroll to position [155, 0]
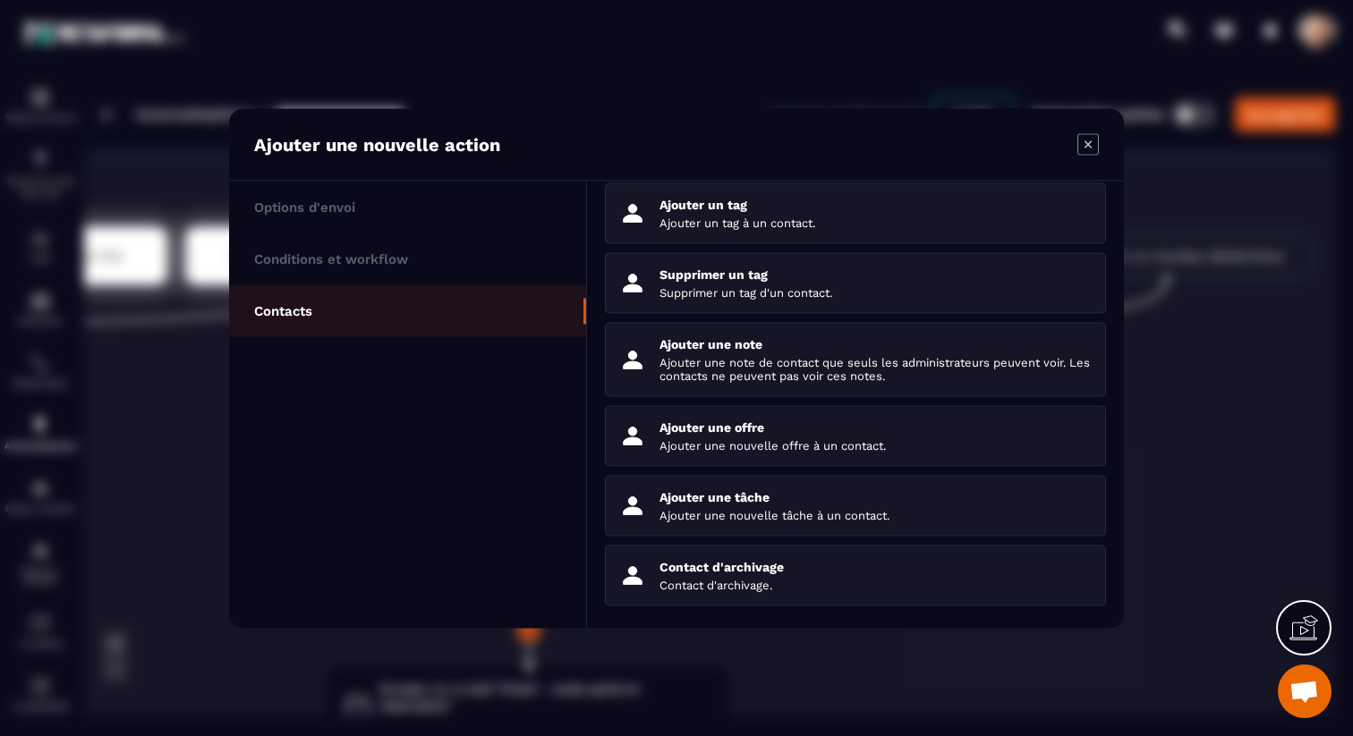
click at [1085, 152] on icon "Modal window" at bounding box center [1087, 143] width 21 height 21
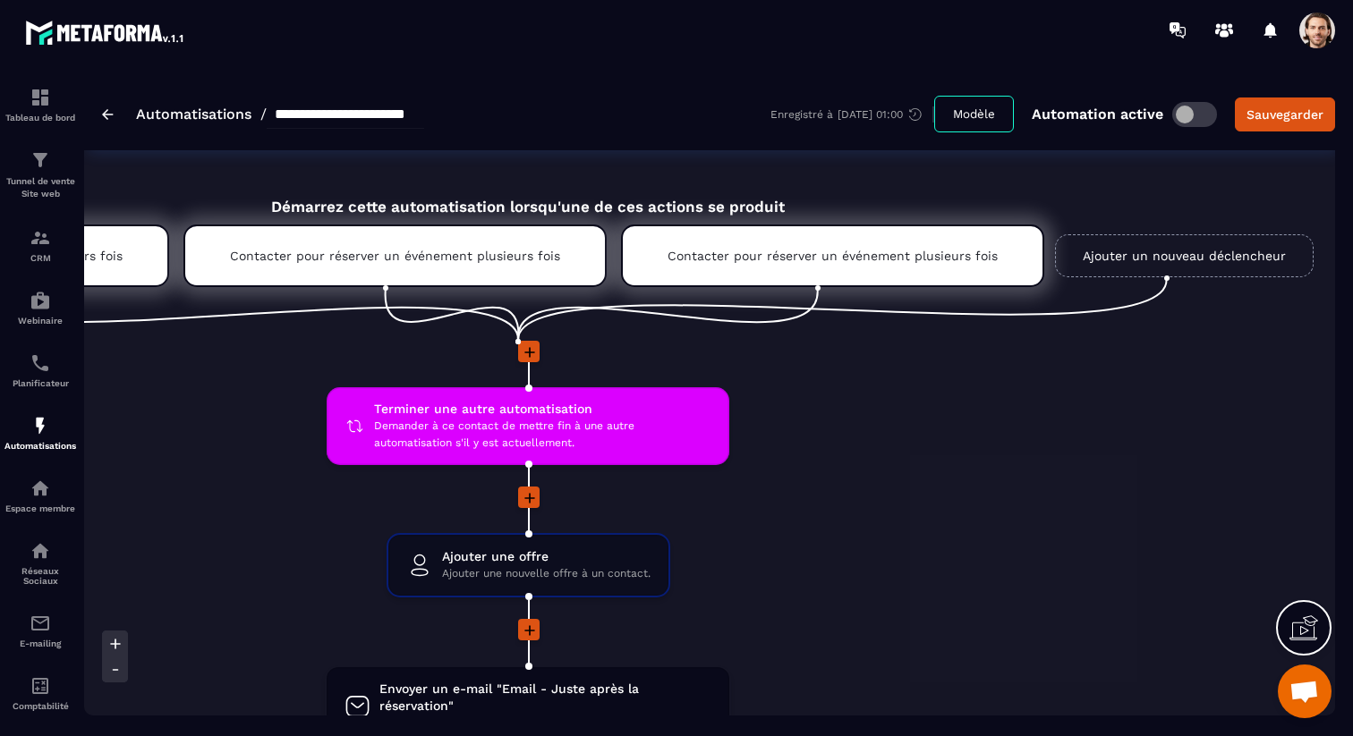
click at [1125, 251] on link "Ajouter un nouveau déclencheur" at bounding box center [1184, 255] width 259 height 43
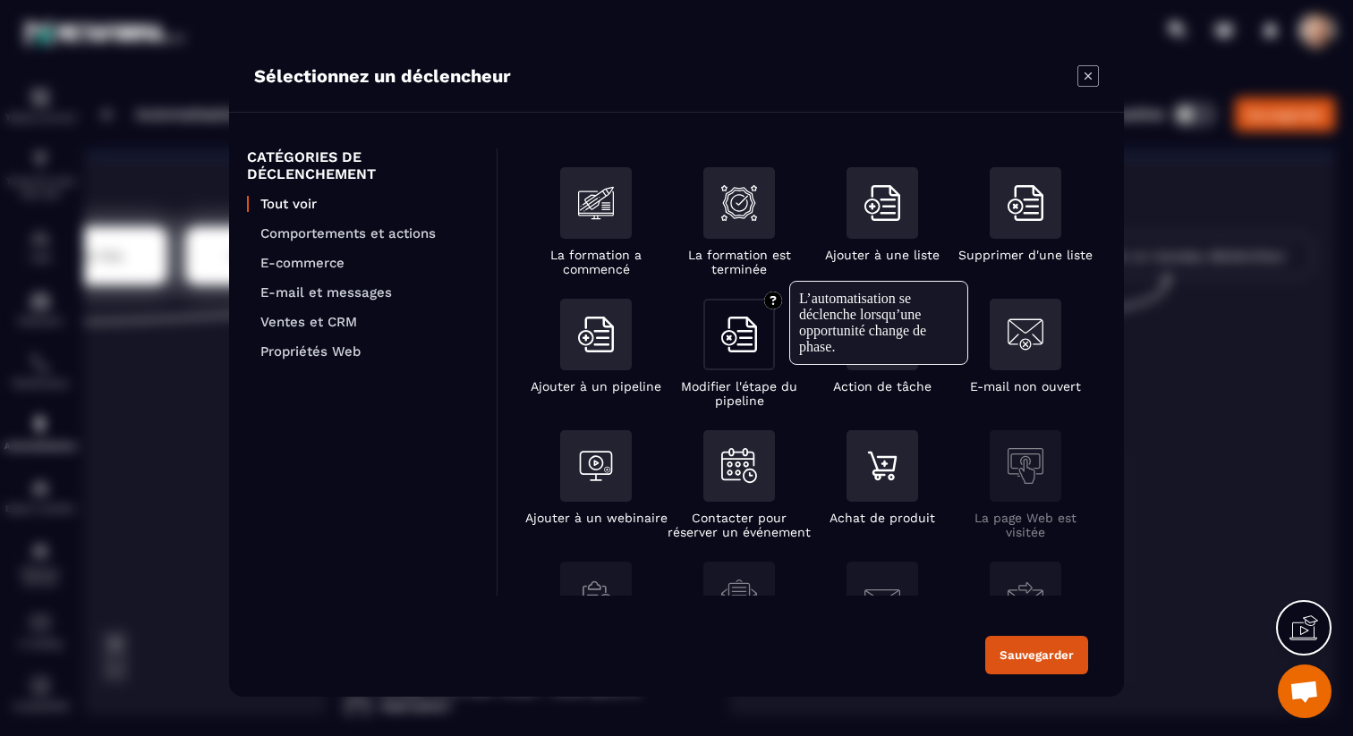
scroll to position [138, 0]
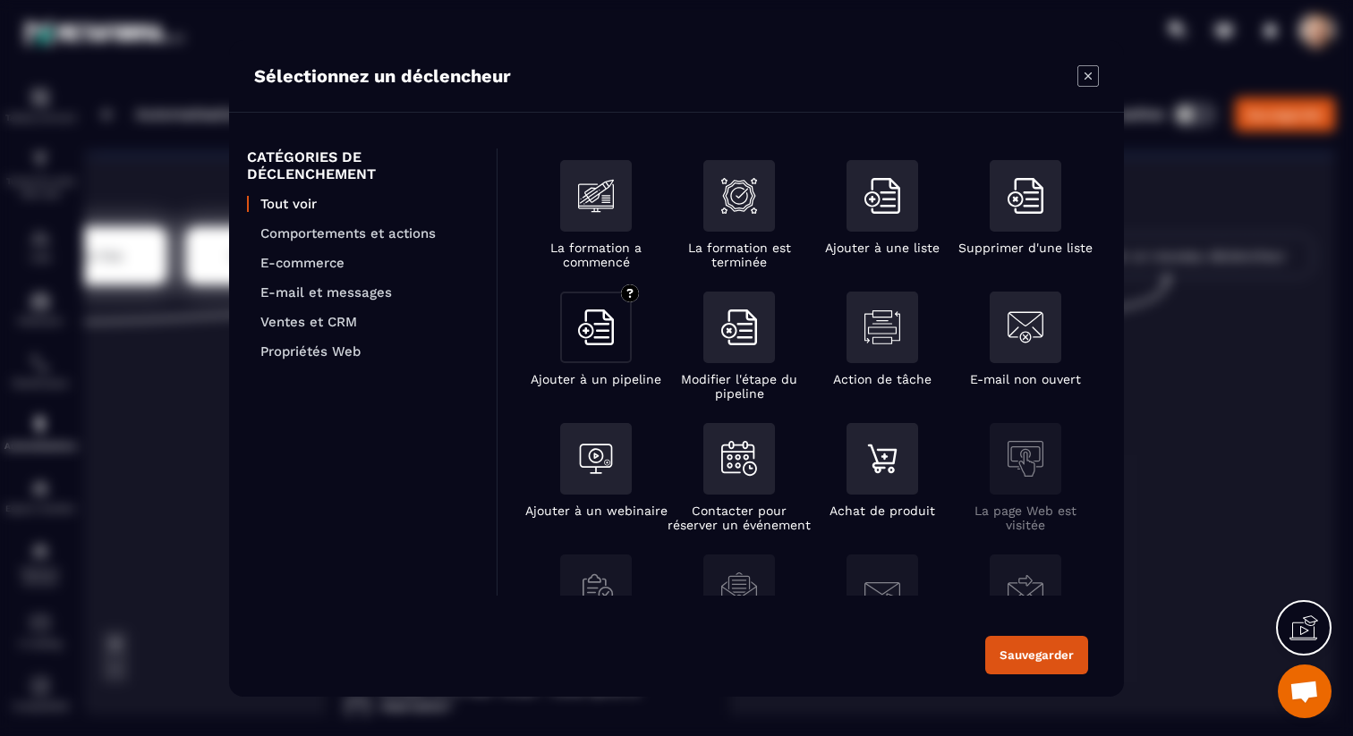
click at [597, 318] on img "Modal window" at bounding box center [596, 328] width 36 height 36
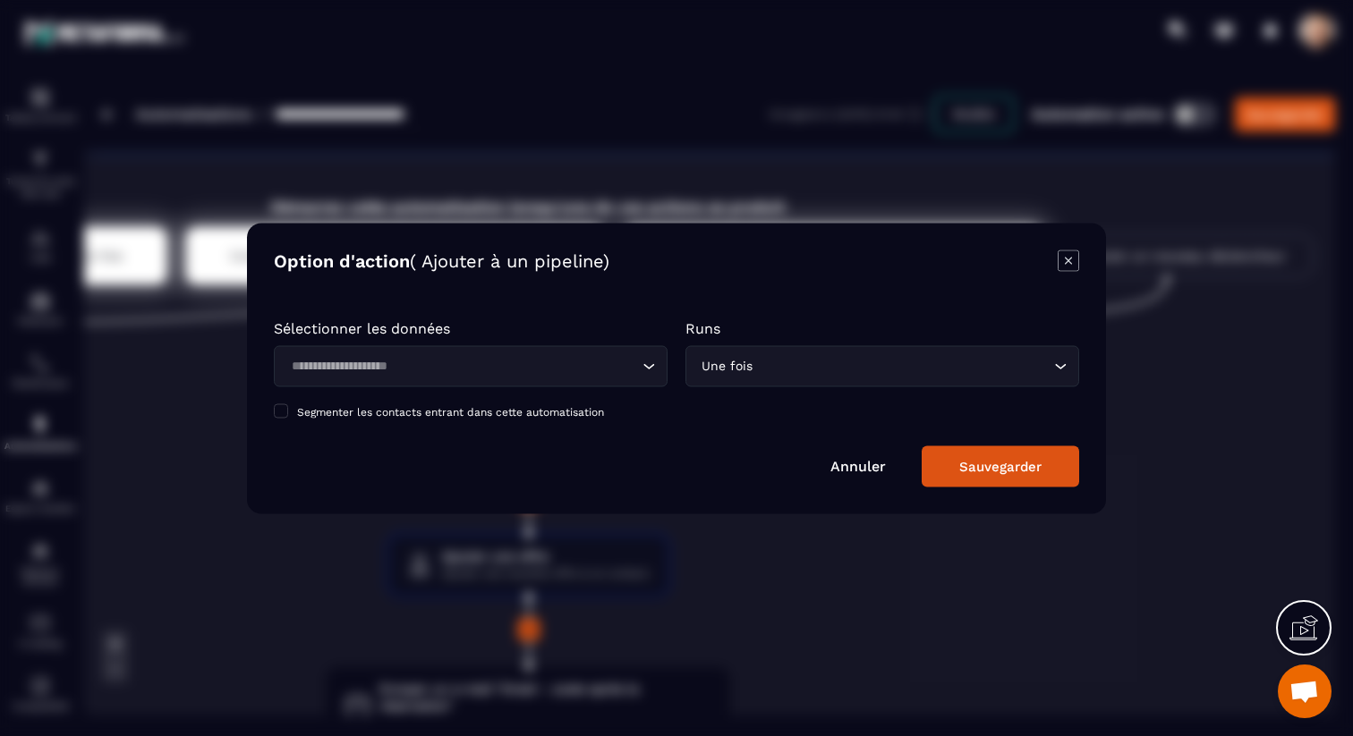
click at [507, 363] on input "Search for option" at bounding box center [461, 366] width 352 height 20
click at [682, 294] on div "Option d'action ( Ajouter à un pipeline) Sélectionner les données Loading... On…" at bounding box center [676, 368] width 859 height 291
click at [1073, 256] on icon "Modal window" at bounding box center [1067, 260] width 21 height 21
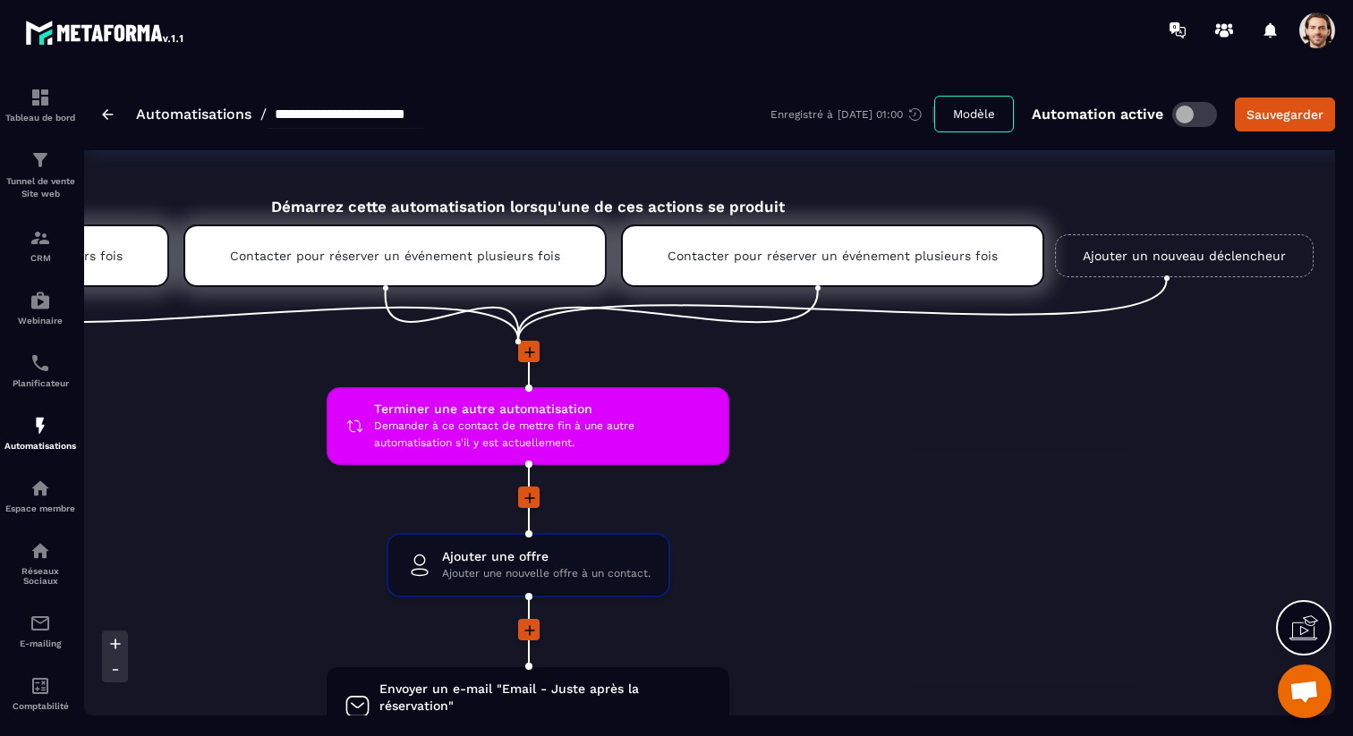
click at [1098, 250] on link "Ajouter un nouveau déclencheur" at bounding box center [1184, 255] width 259 height 43
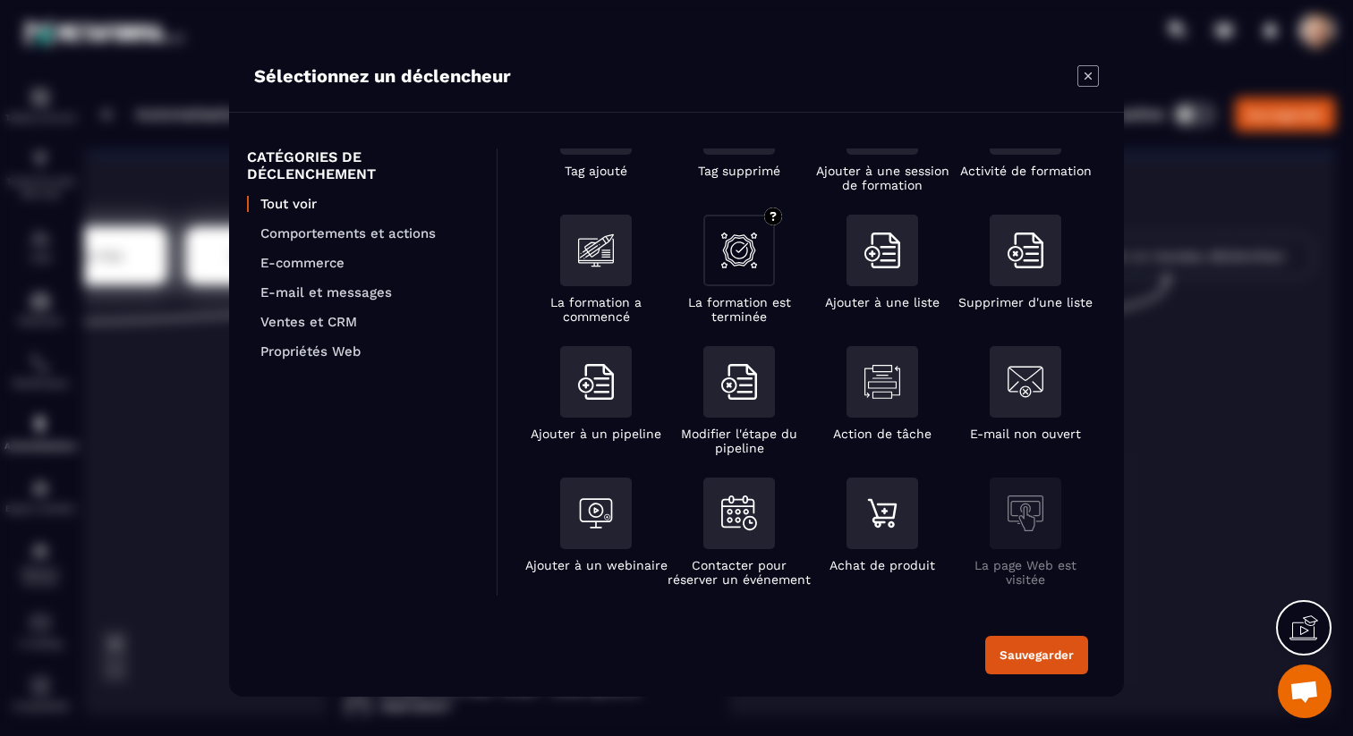
scroll to position [88, 0]
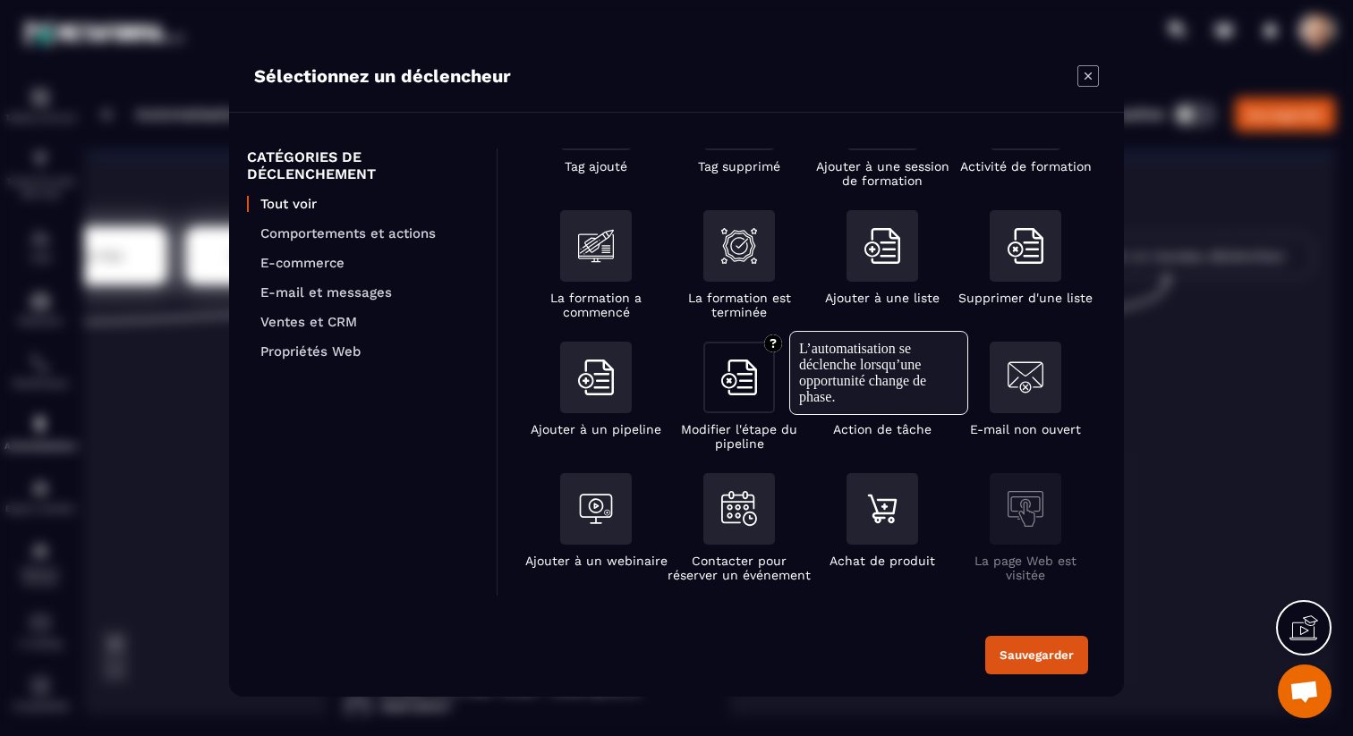
click at [742, 379] on img "Modal window" at bounding box center [739, 378] width 36 height 36
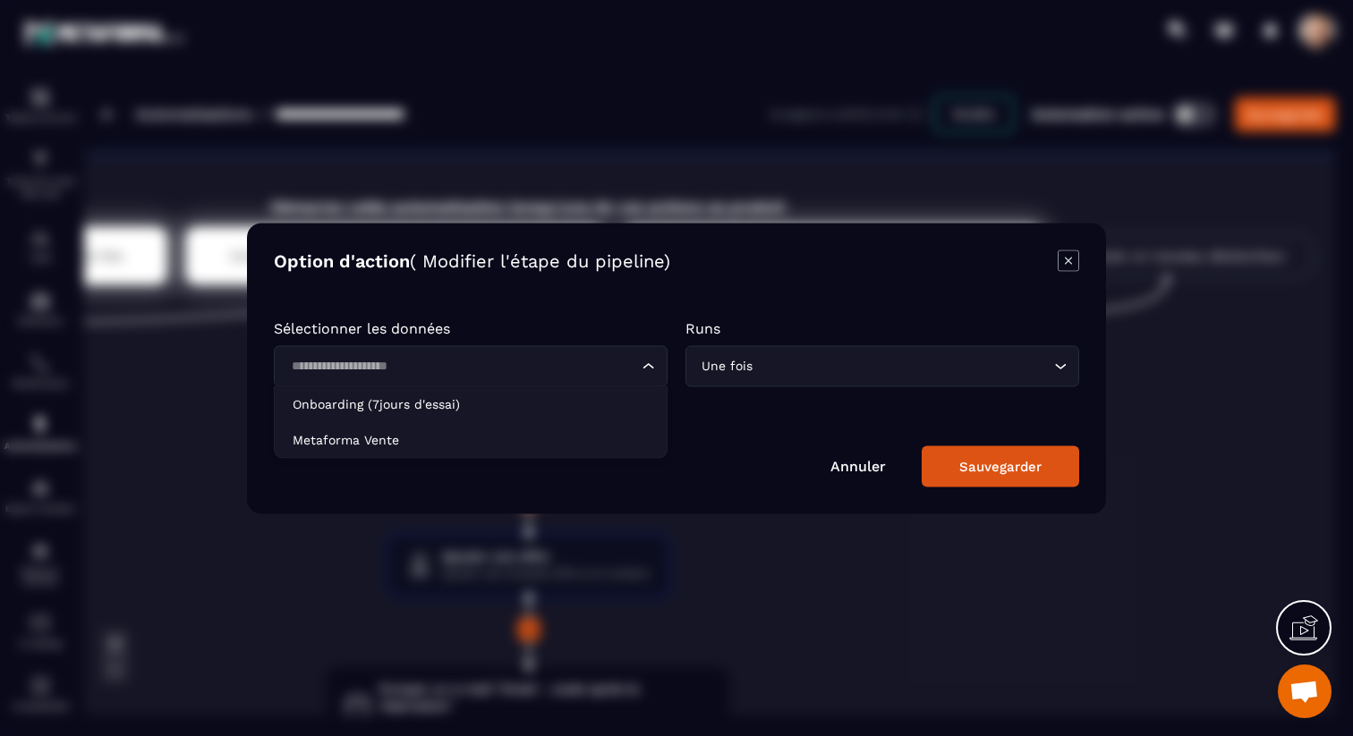
click at [598, 371] on input "Search for option" at bounding box center [461, 366] width 352 height 20
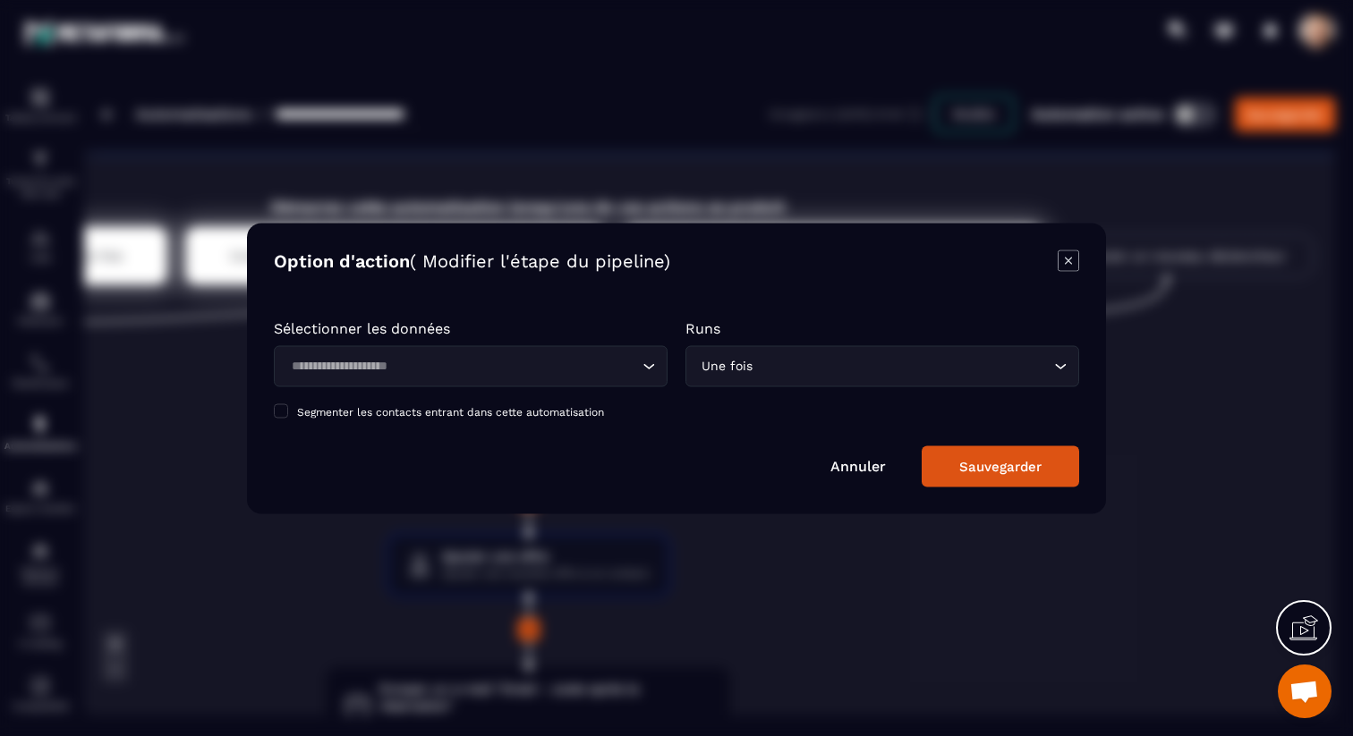
click at [619, 284] on div "Option d'action ( Modifier l'étape du pipeline) Sélectionner les données Loadin…" at bounding box center [676, 368] width 859 height 291
click at [1070, 259] on icon "Modal window" at bounding box center [1067, 260] width 21 height 21
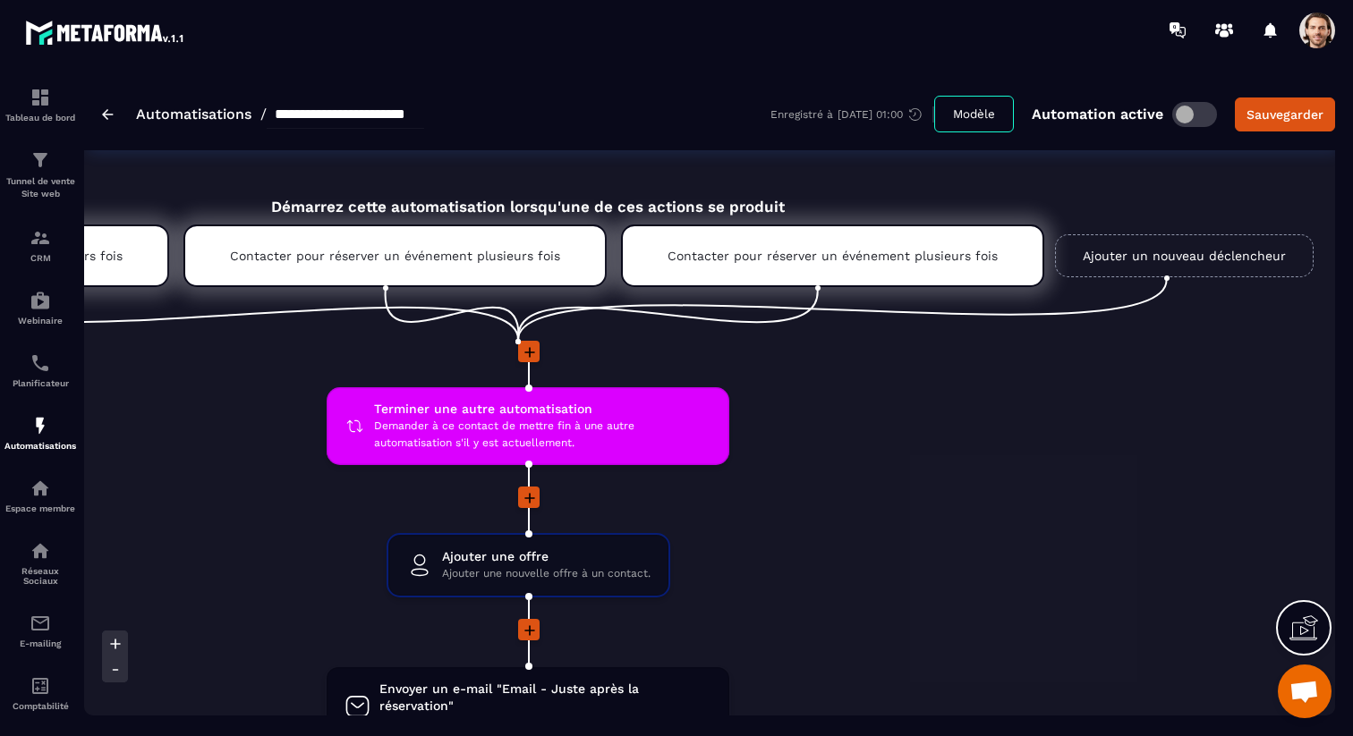
click at [1110, 256] on link "Ajouter un nouveau déclencheur" at bounding box center [1184, 255] width 259 height 43
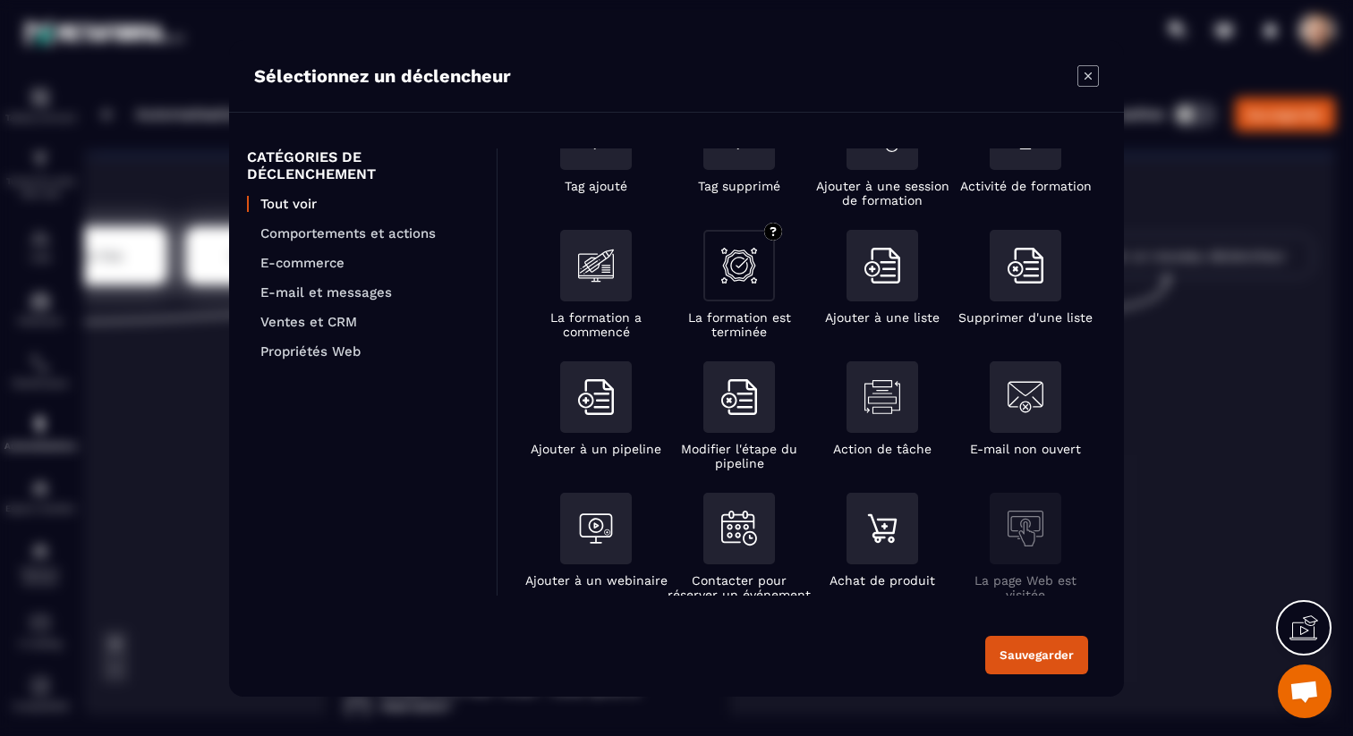
scroll to position [70, 0]
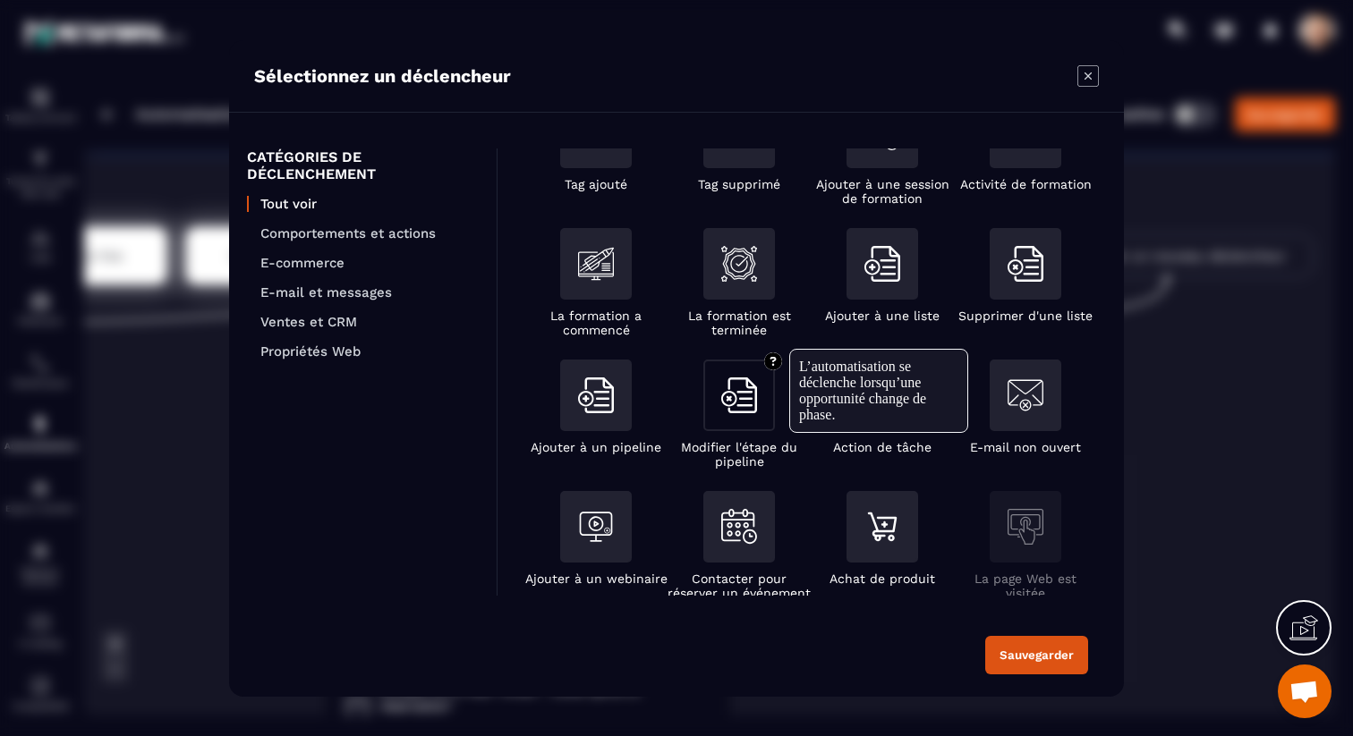
click at [730, 413] on img "Modal window" at bounding box center [739, 396] width 36 height 36
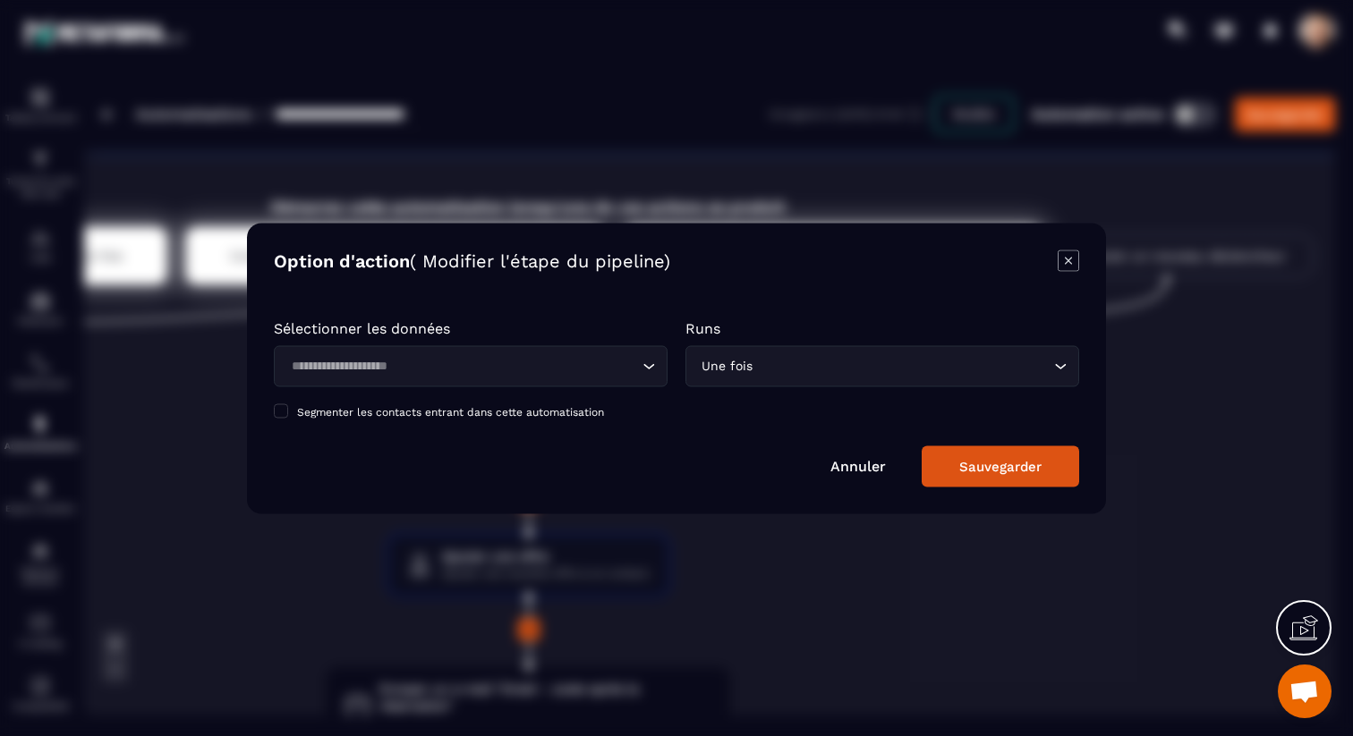
click at [552, 371] on input "Search for option" at bounding box center [461, 366] width 352 height 20
click at [1063, 265] on icon "Modal window" at bounding box center [1067, 260] width 21 height 21
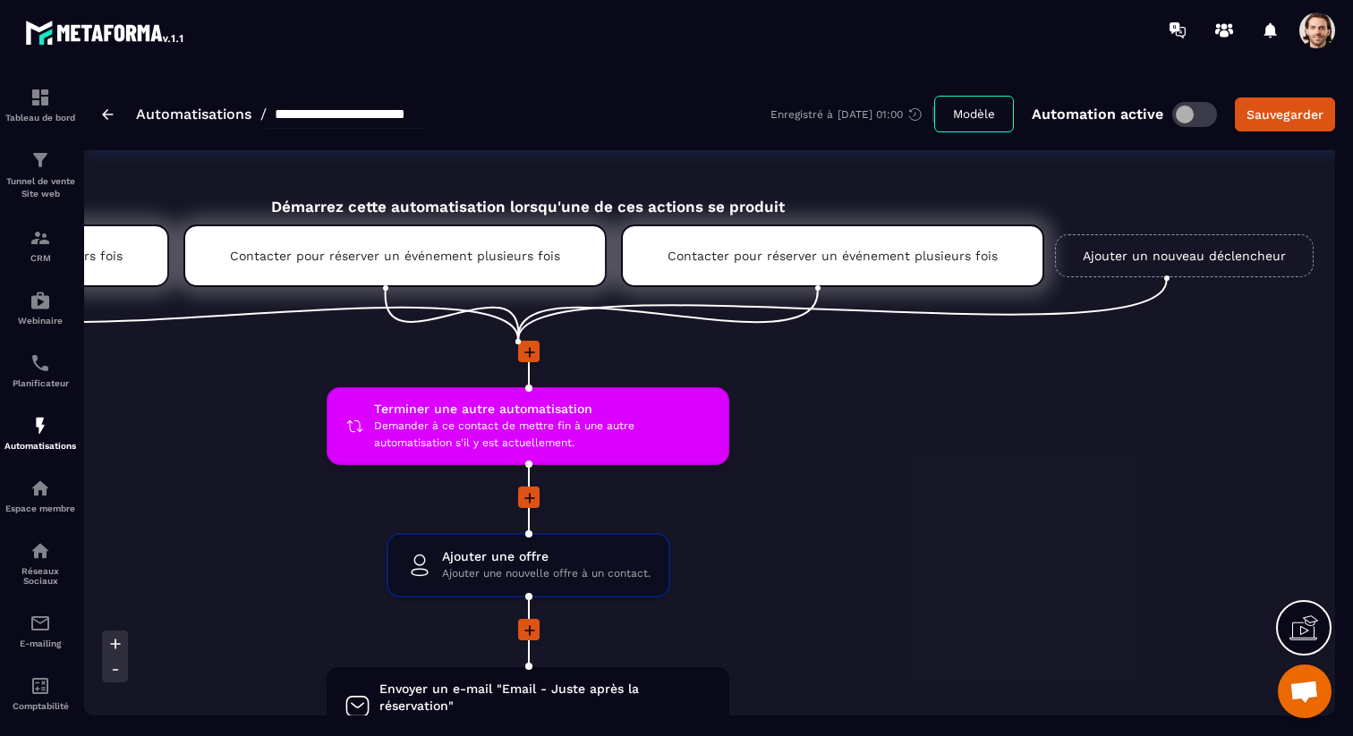
click at [1112, 257] on link "Ajouter un nouveau déclencheur" at bounding box center [1184, 255] width 259 height 43
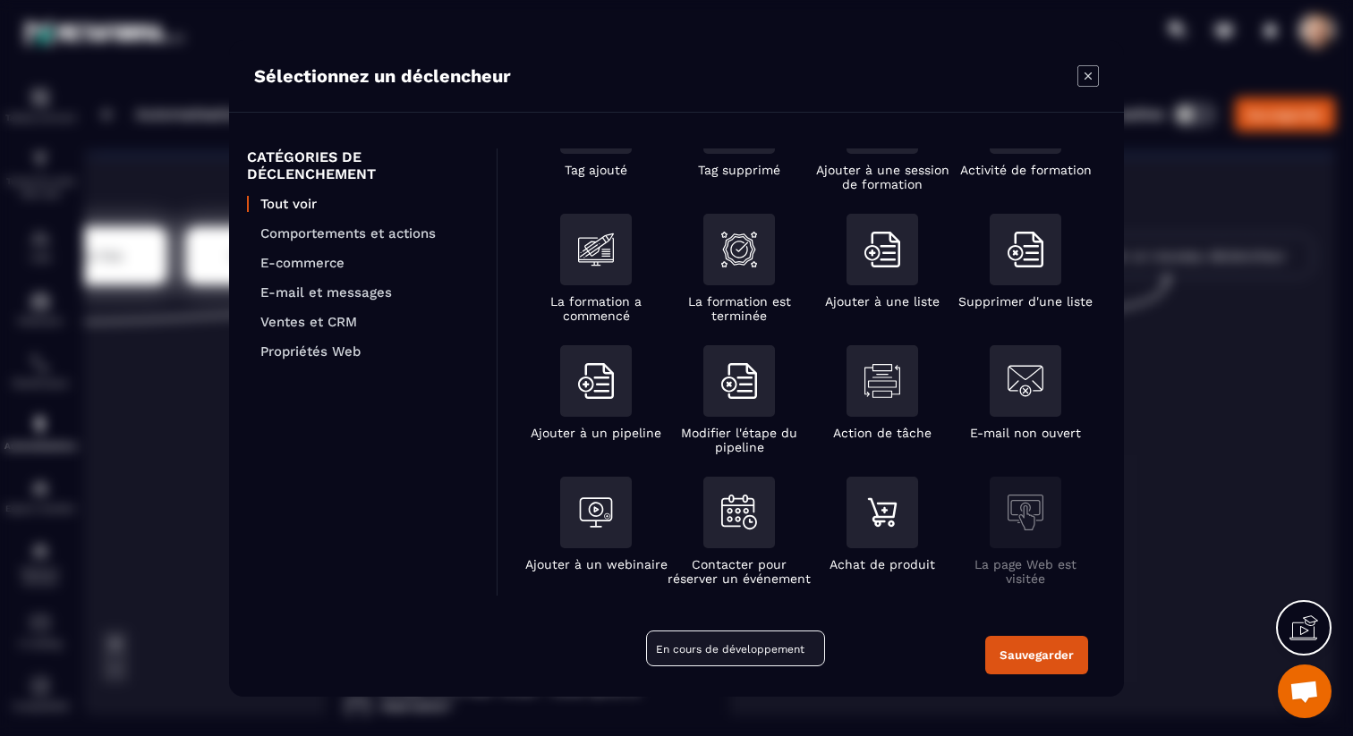
scroll to position [0, 0]
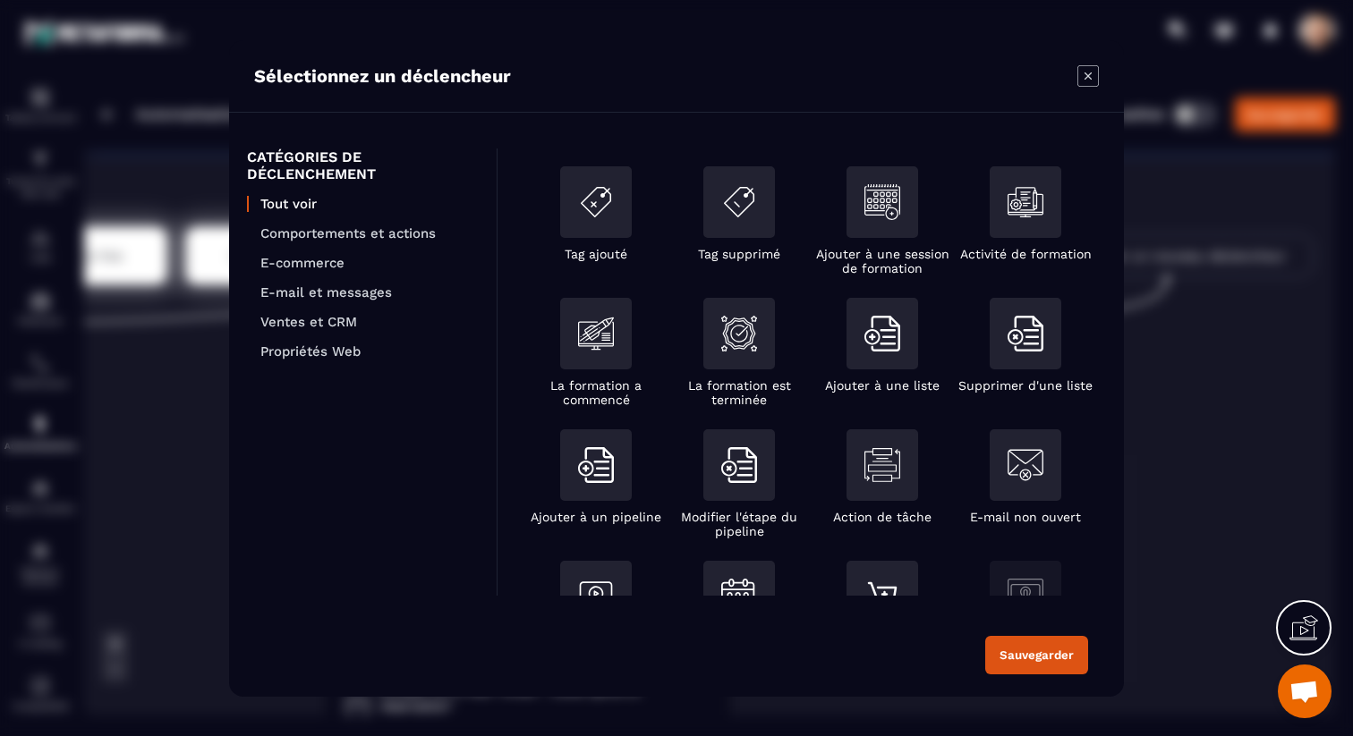
click at [1094, 81] on icon "Modal window" at bounding box center [1087, 75] width 21 height 21
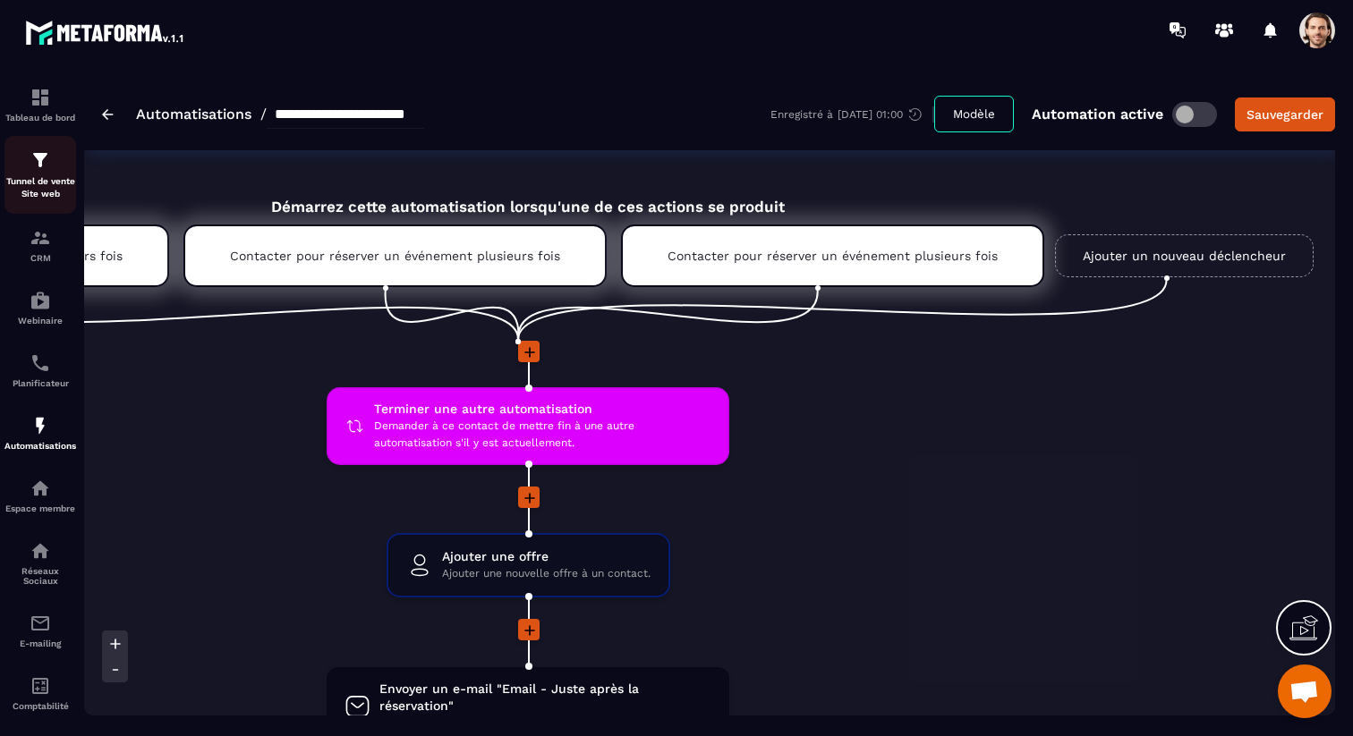
click at [42, 184] on p "Tunnel de vente Site web" at bounding box center [40, 187] width 72 height 25
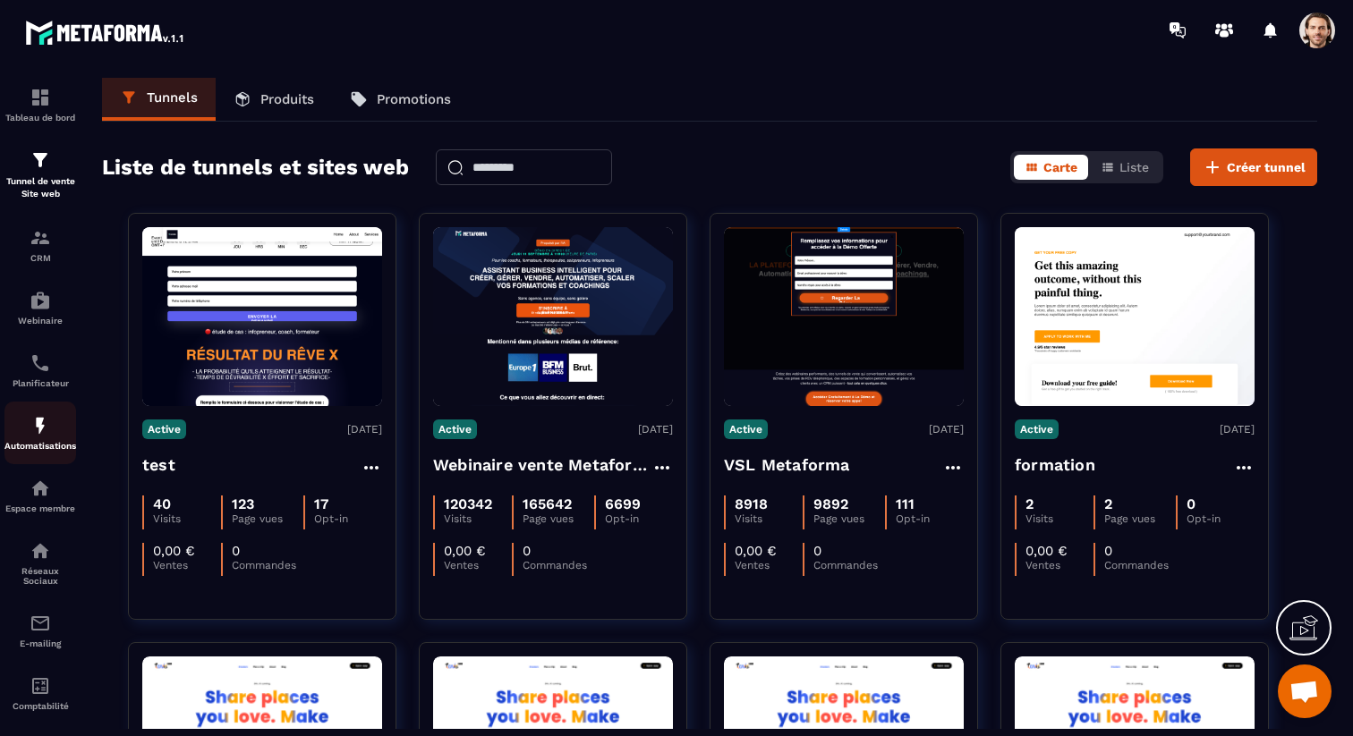
click at [52, 445] on p "Automatisations" at bounding box center [40, 446] width 72 height 10
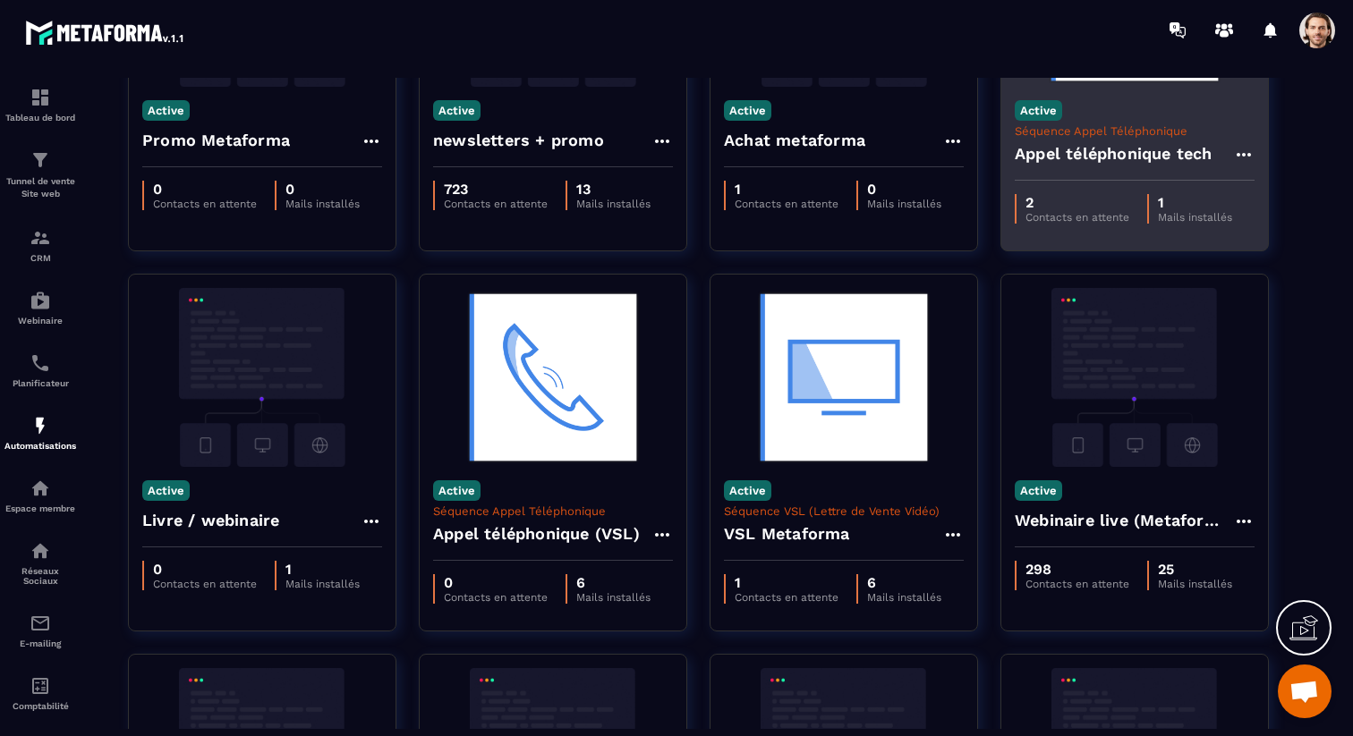
scroll to position [266, 0]
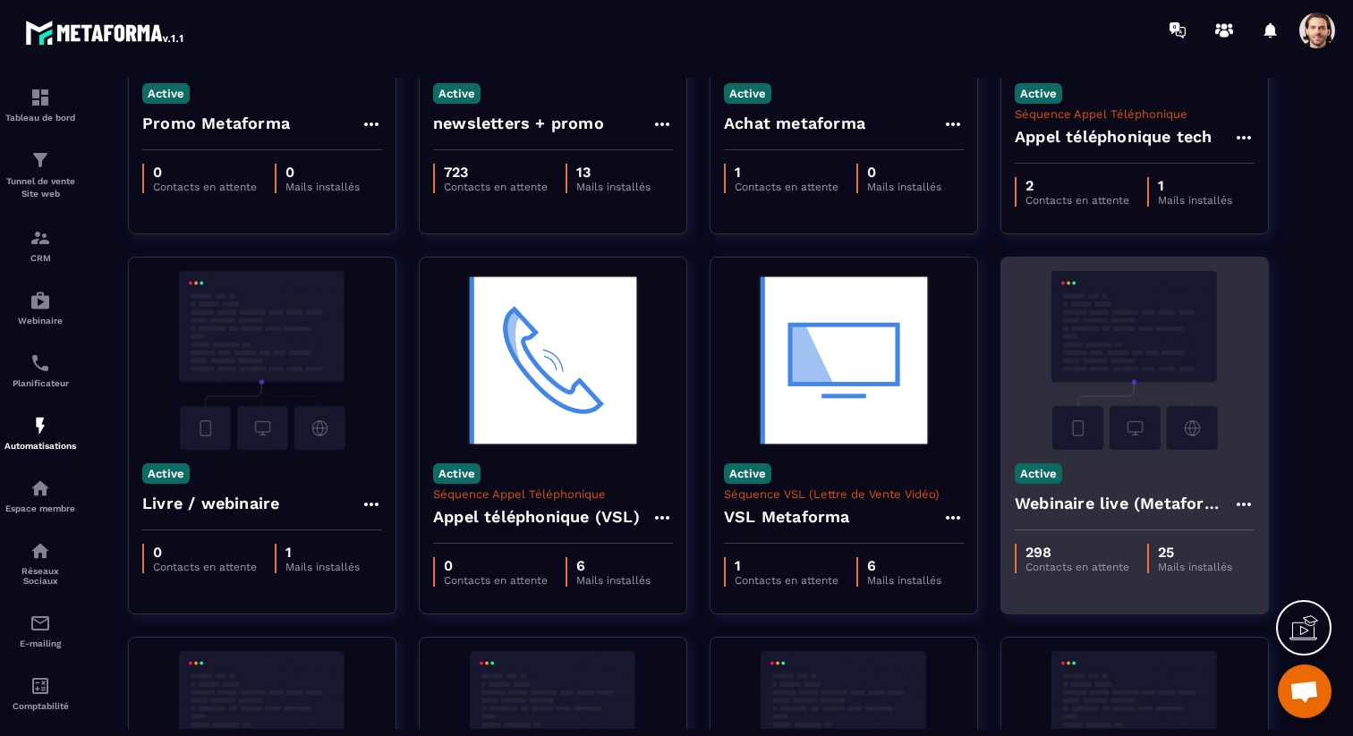
click at [1090, 497] on h4 "Webinaire live (Metaforma)" at bounding box center [1123, 503] width 218 height 25
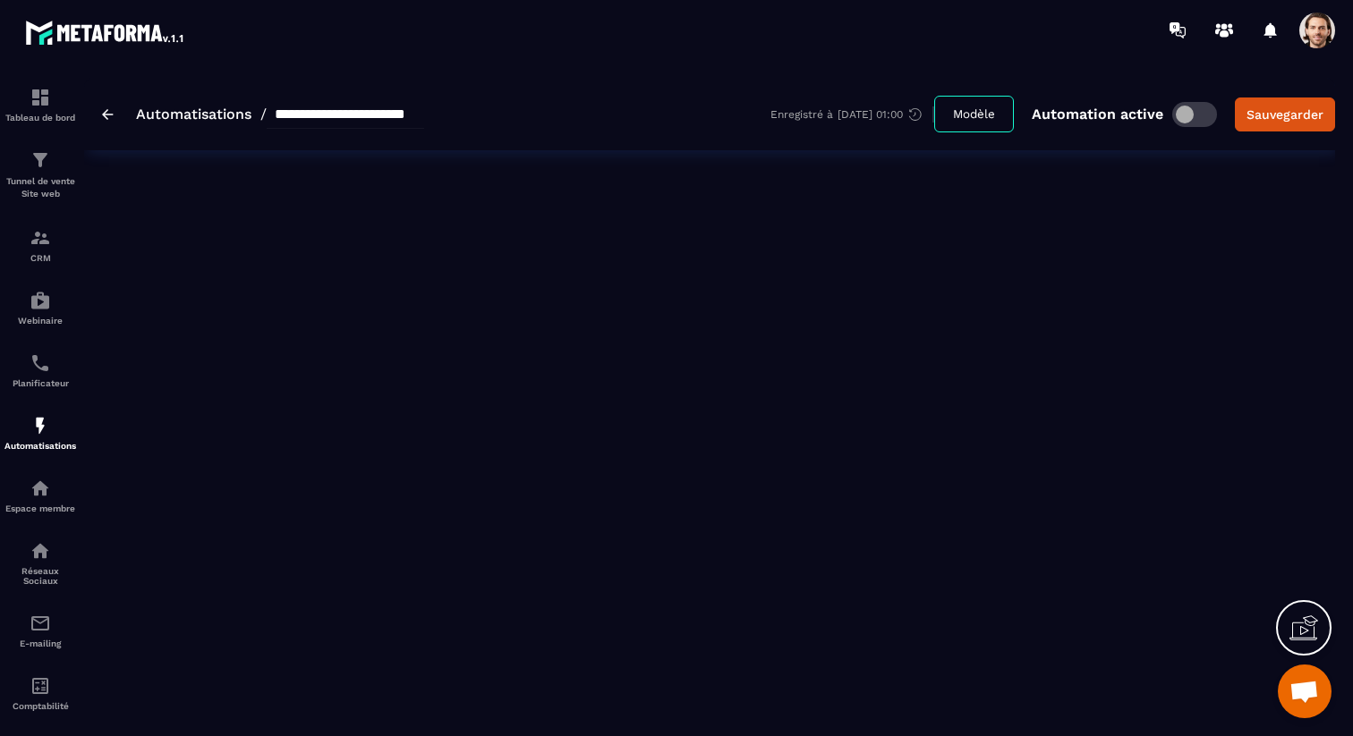
type input "**********"
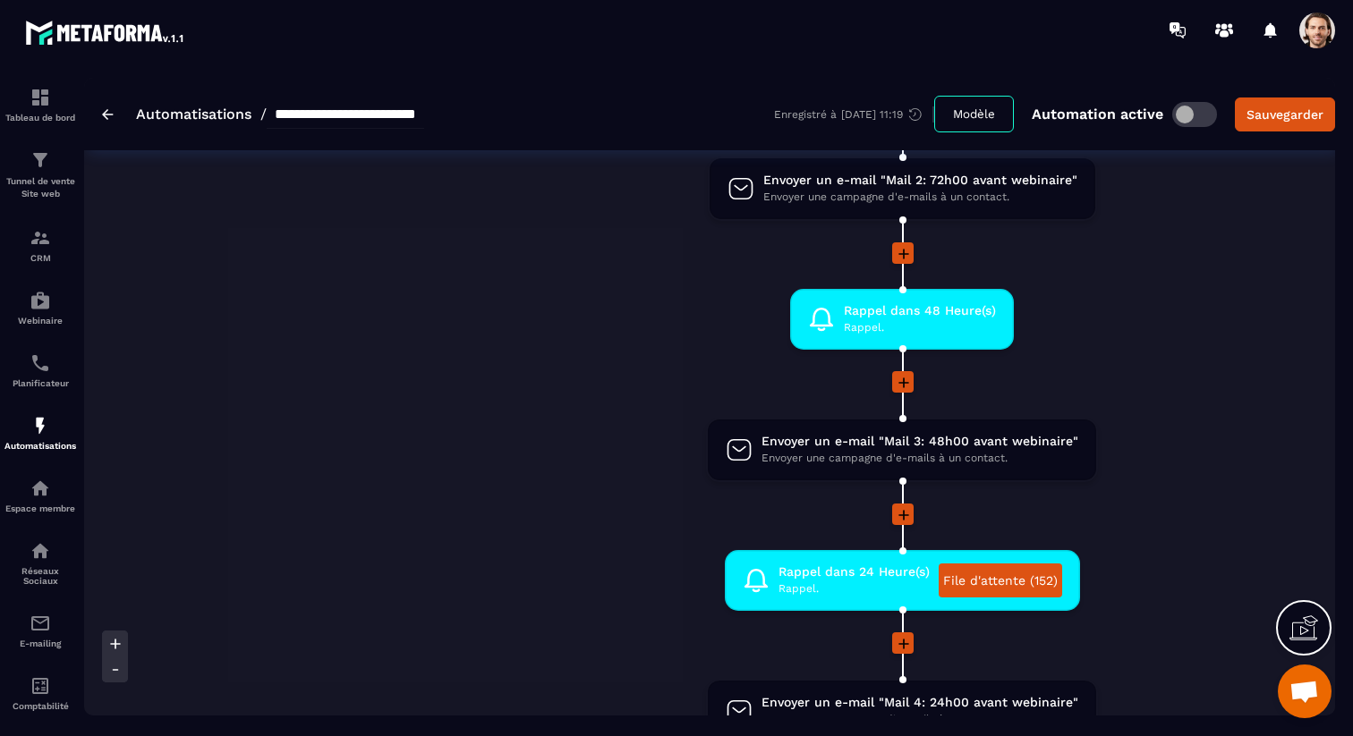
scroll to position [513, 0]
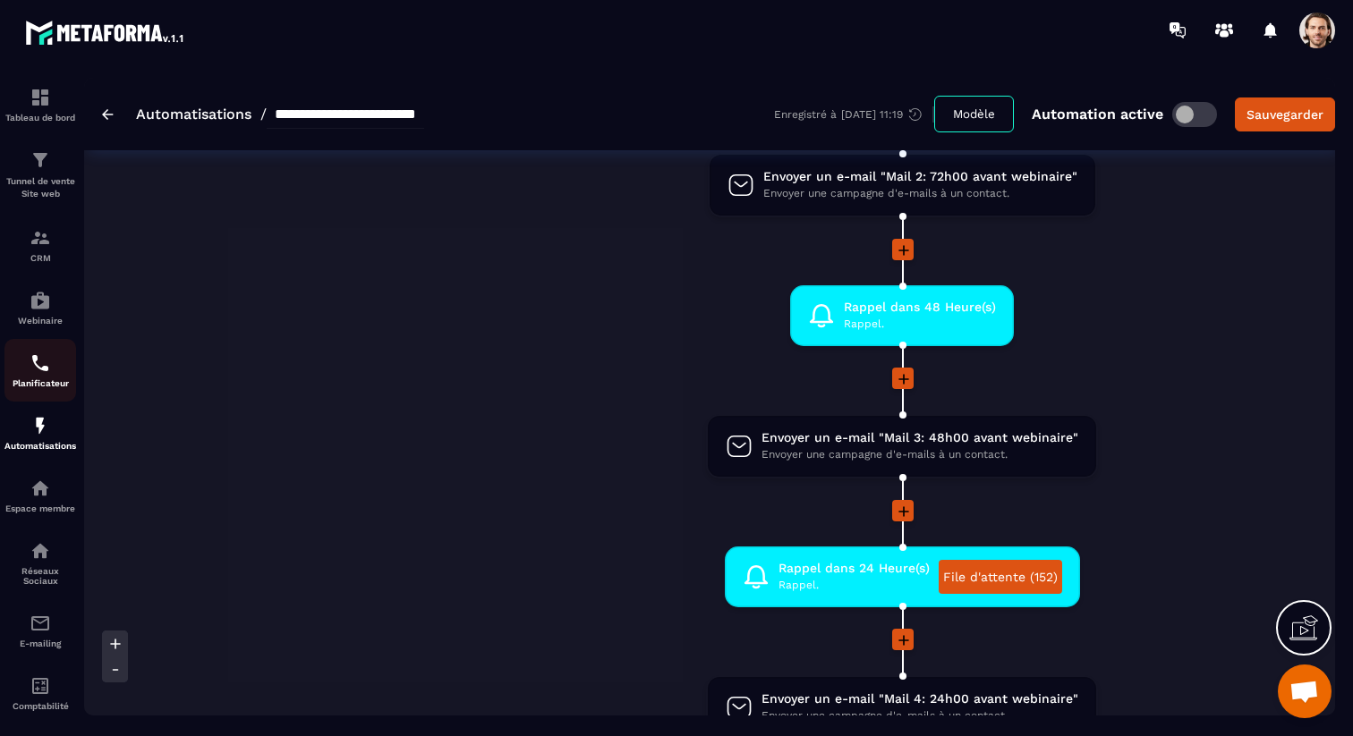
click at [33, 361] on img at bounding box center [40, 362] width 21 height 21
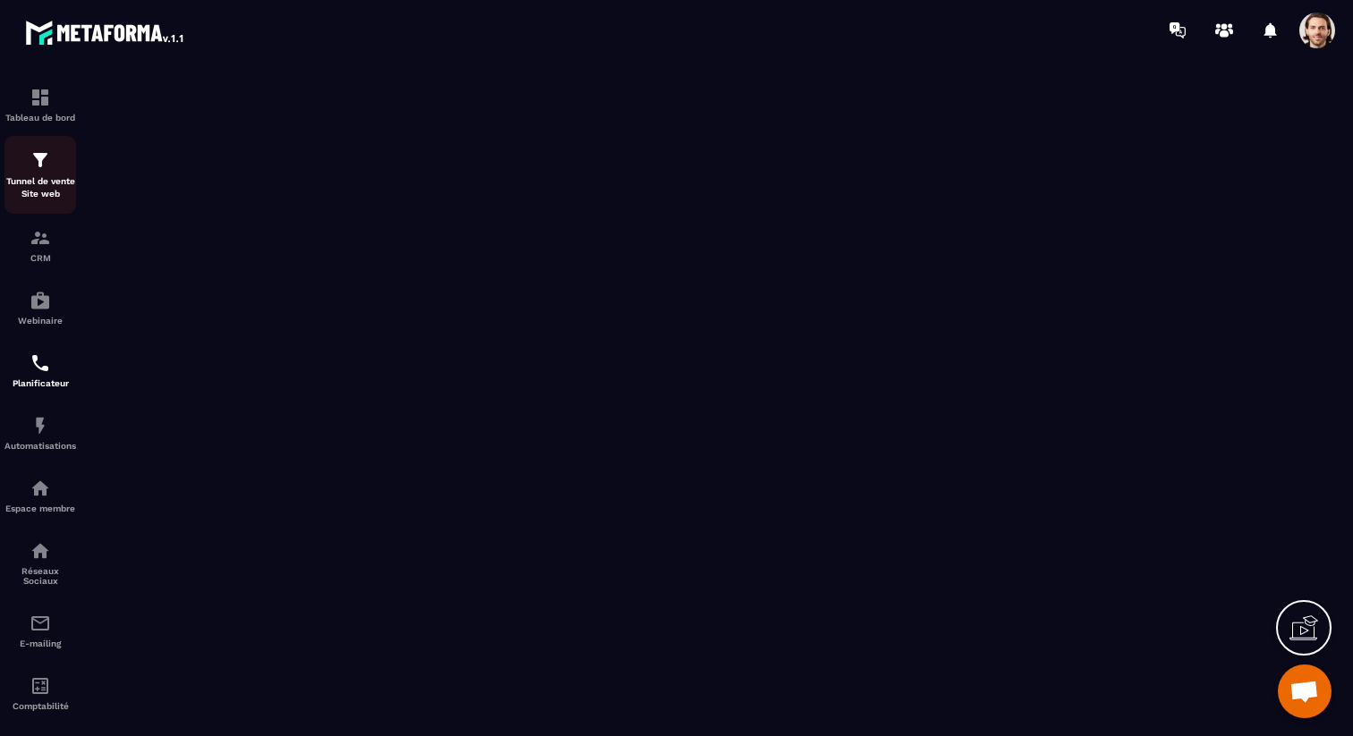
click at [39, 172] on div "Tunnel de vente Site web" at bounding box center [40, 174] width 72 height 51
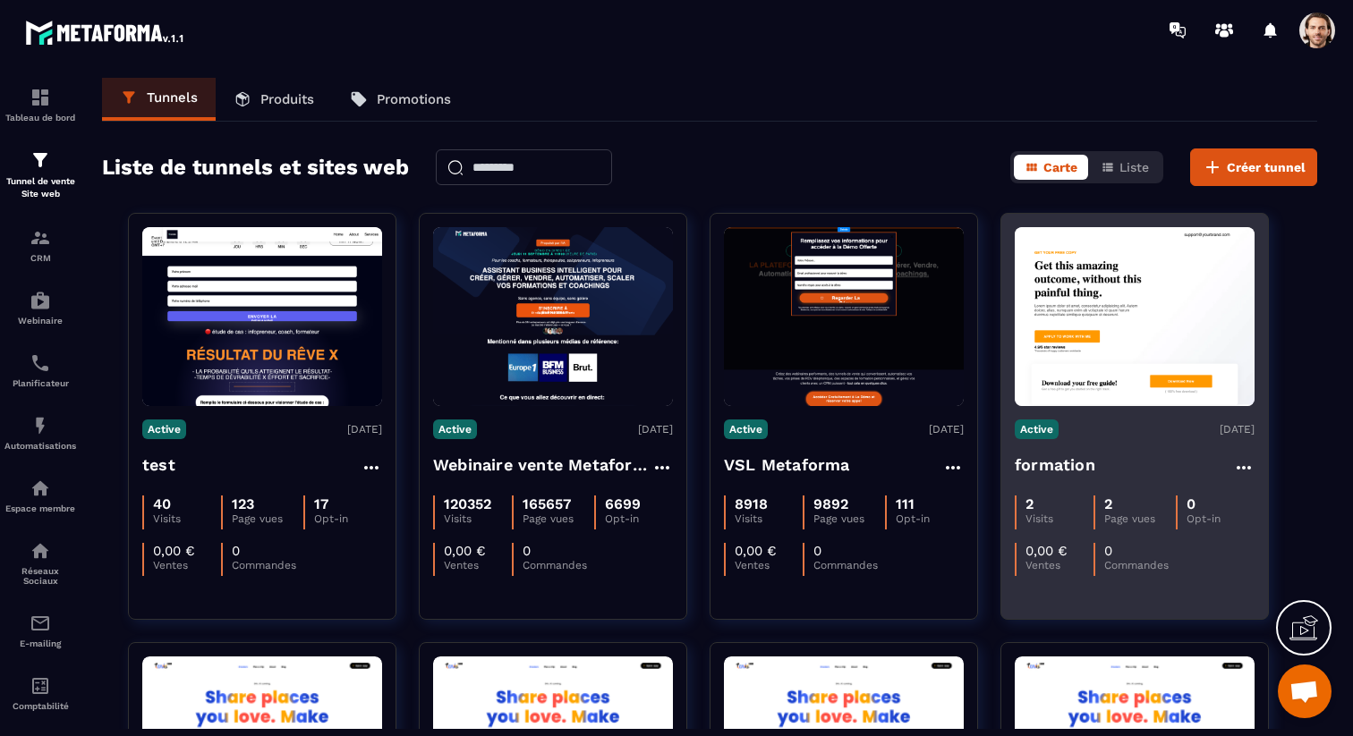
click at [1125, 478] on div "formation" at bounding box center [1134, 468] width 240 height 30
click at [1096, 471] on div "formation" at bounding box center [1134, 468] width 240 height 30
click at [1058, 456] on h4 "formation" at bounding box center [1054, 465] width 81 height 25
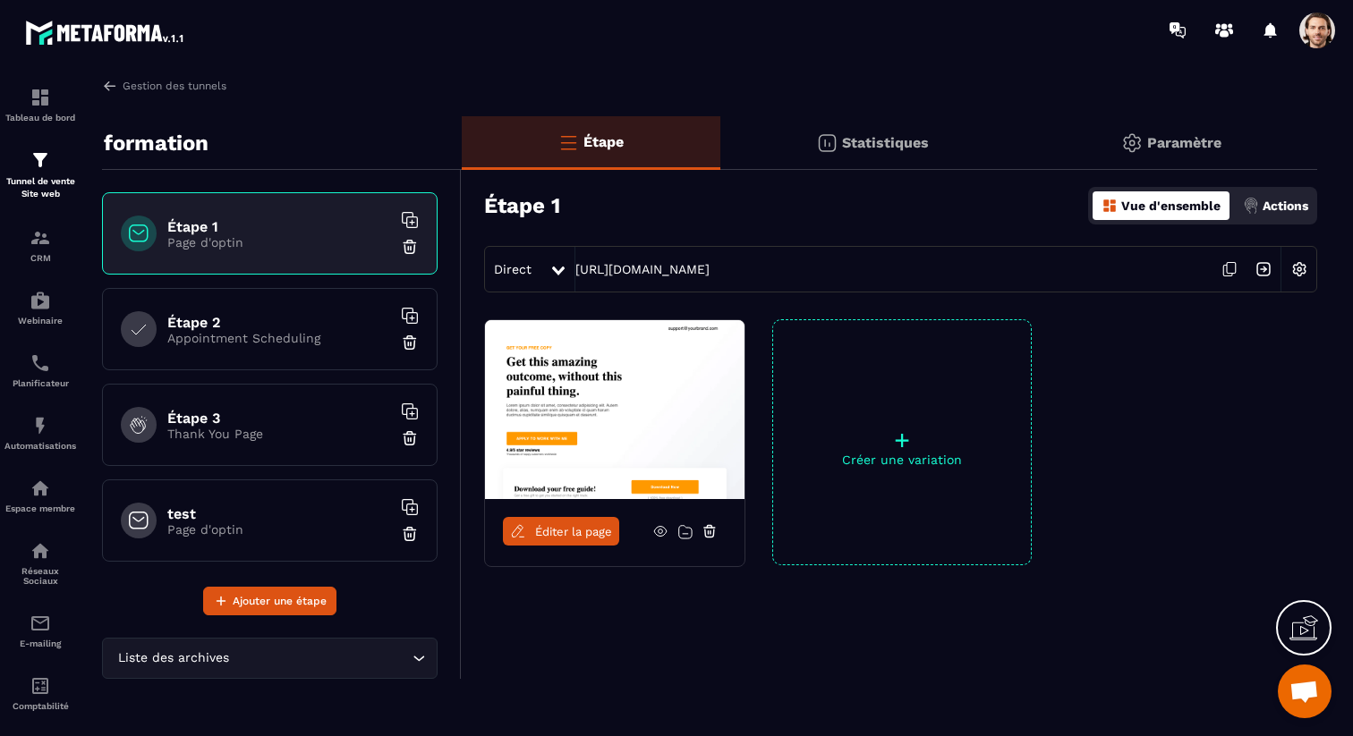
click at [586, 532] on span "Éditer la page" at bounding box center [573, 531] width 77 height 13
